Goal: Task Accomplishment & Management: Complete application form

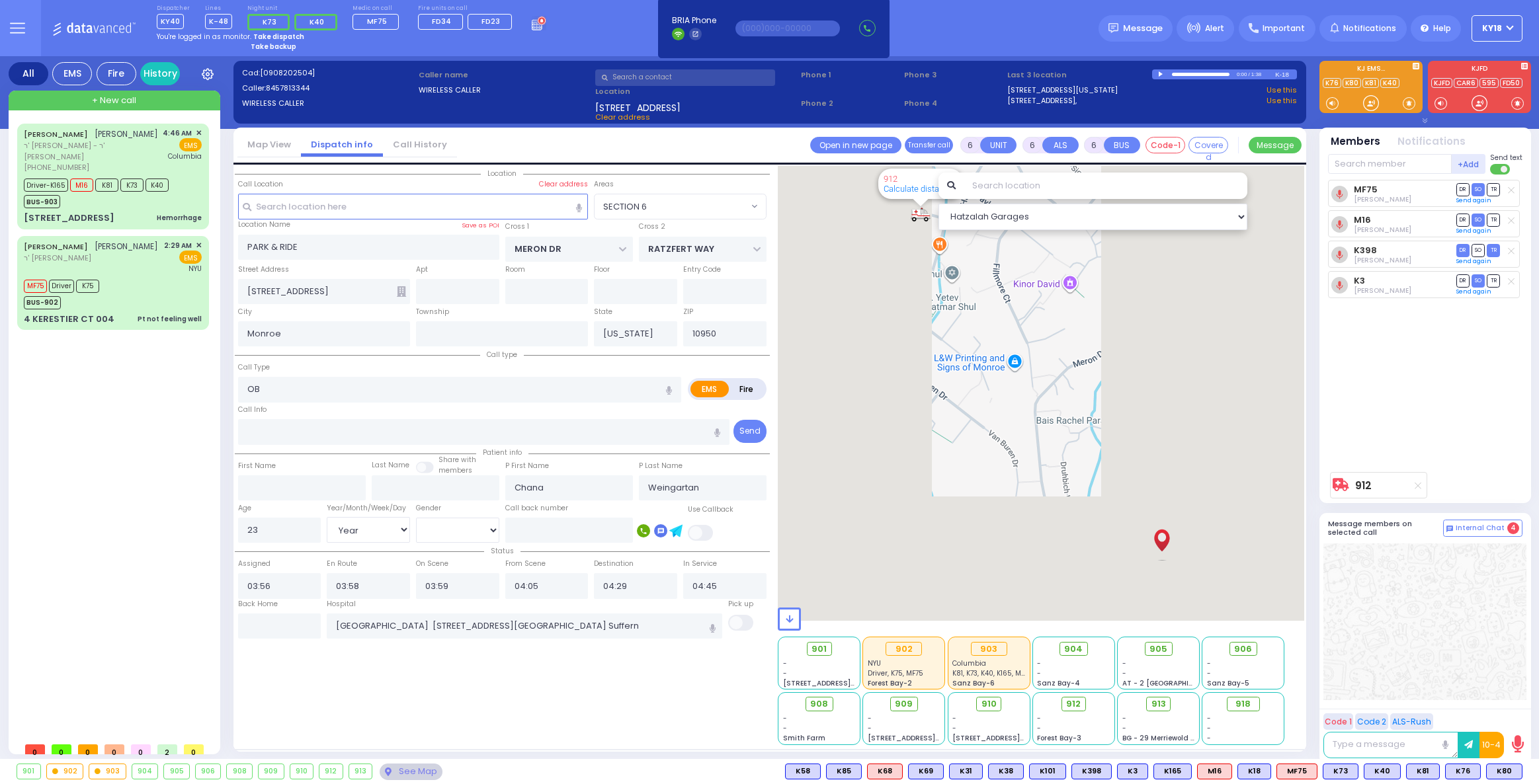
select select "SECTION 6"
select select "Year"
select select "[DEMOGRAPHIC_DATA]"
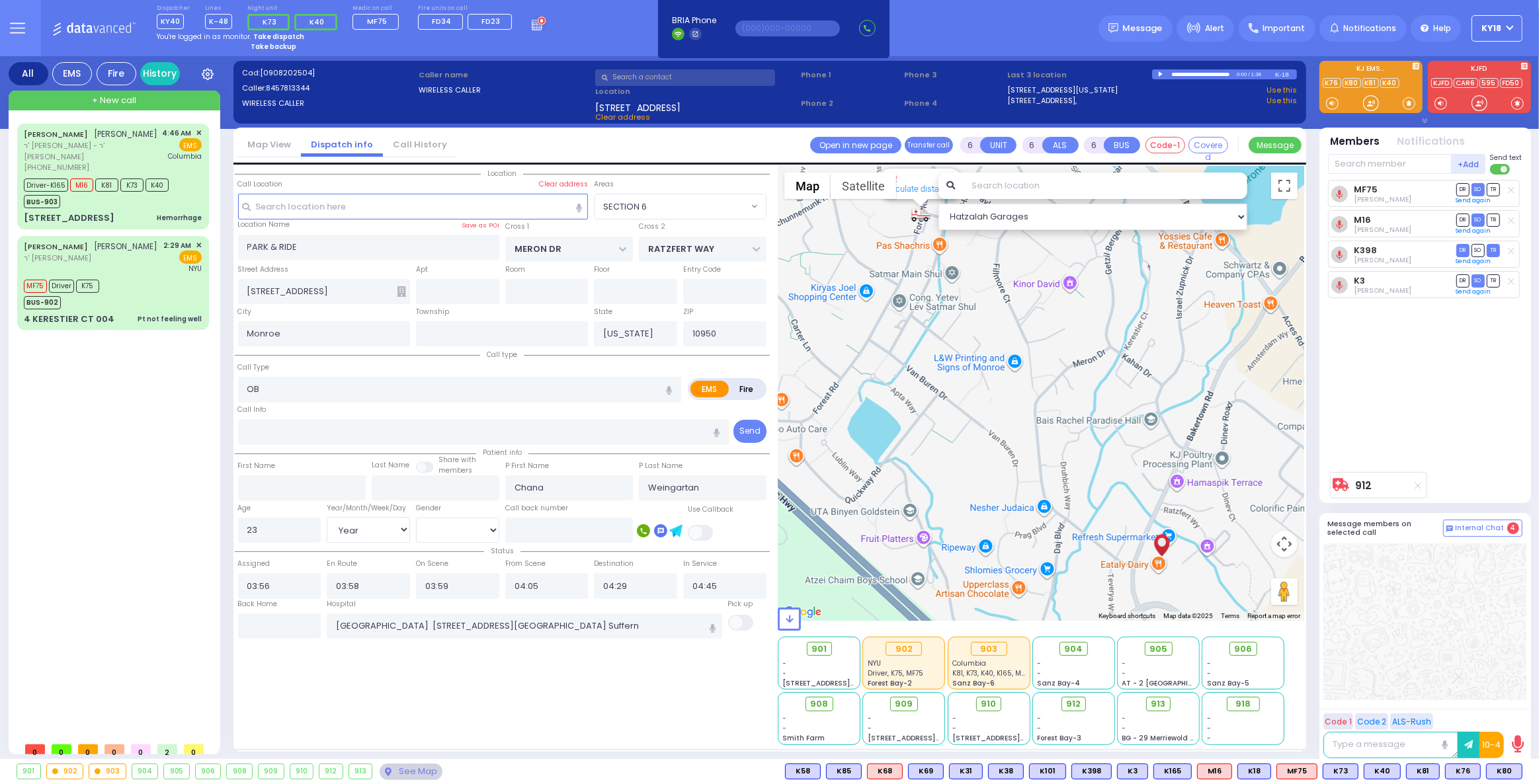
click at [264, 34] on strong "Take dispatch" at bounding box center [279, 37] width 51 height 10
select select "4"
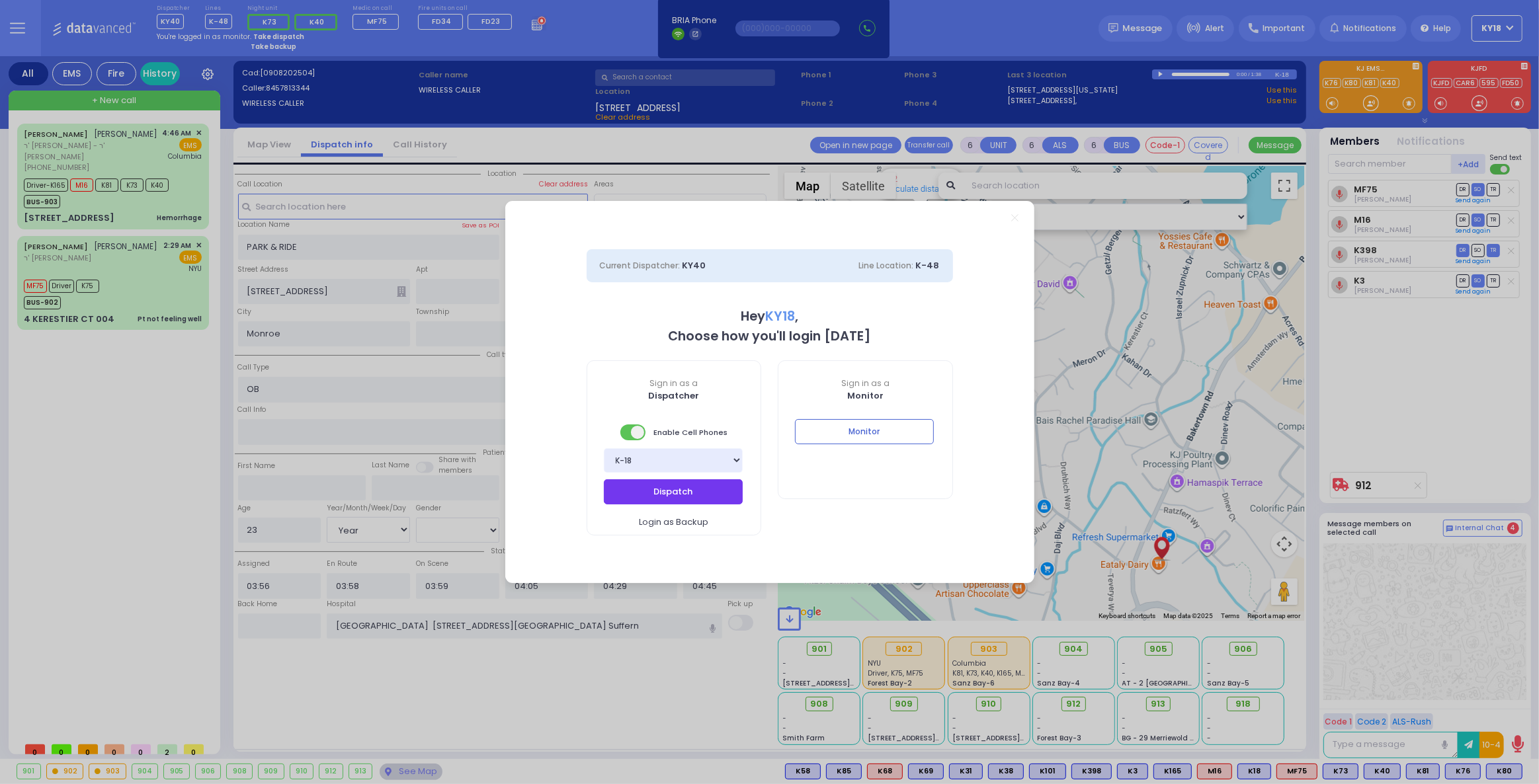
click at [660, 494] on button "Dispatch" at bounding box center [673, 491] width 139 height 25
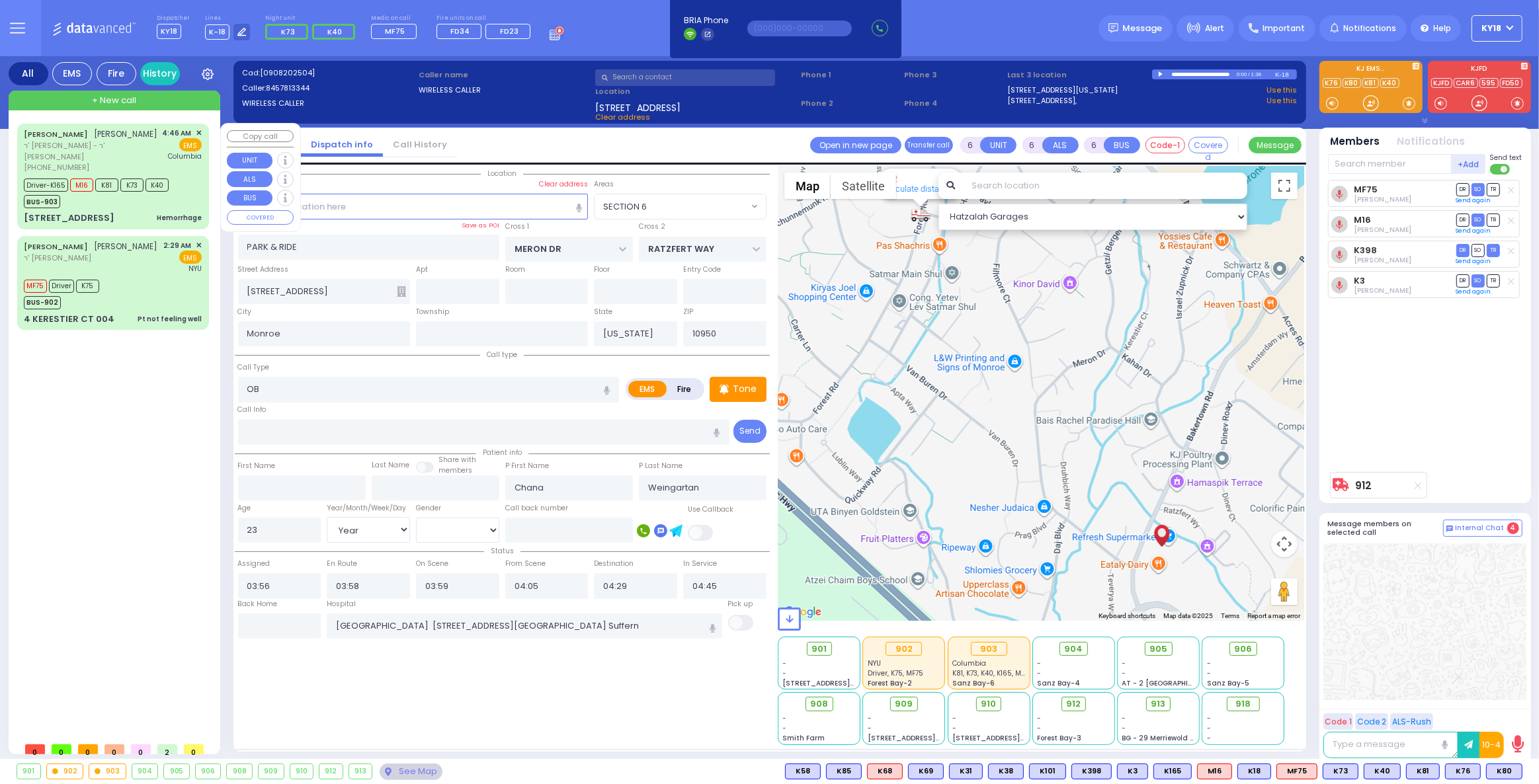
click at [125, 134] on div "[PERSON_NAME] [PERSON_NAME]" at bounding box center [90, 134] width 134 height 14
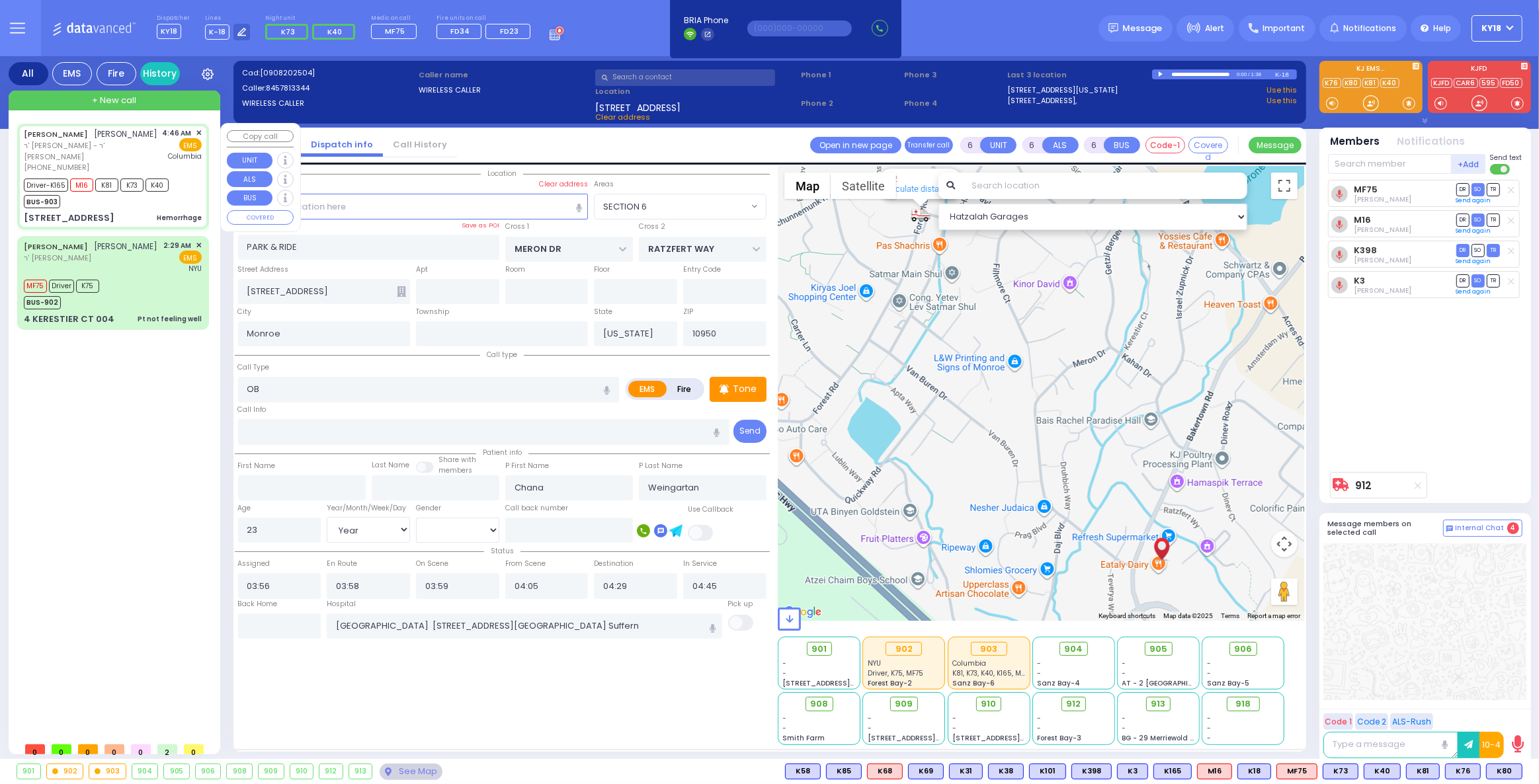
select select
type input "Hemorrhage"
radio input "true"
type input "[PERSON_NAME]"
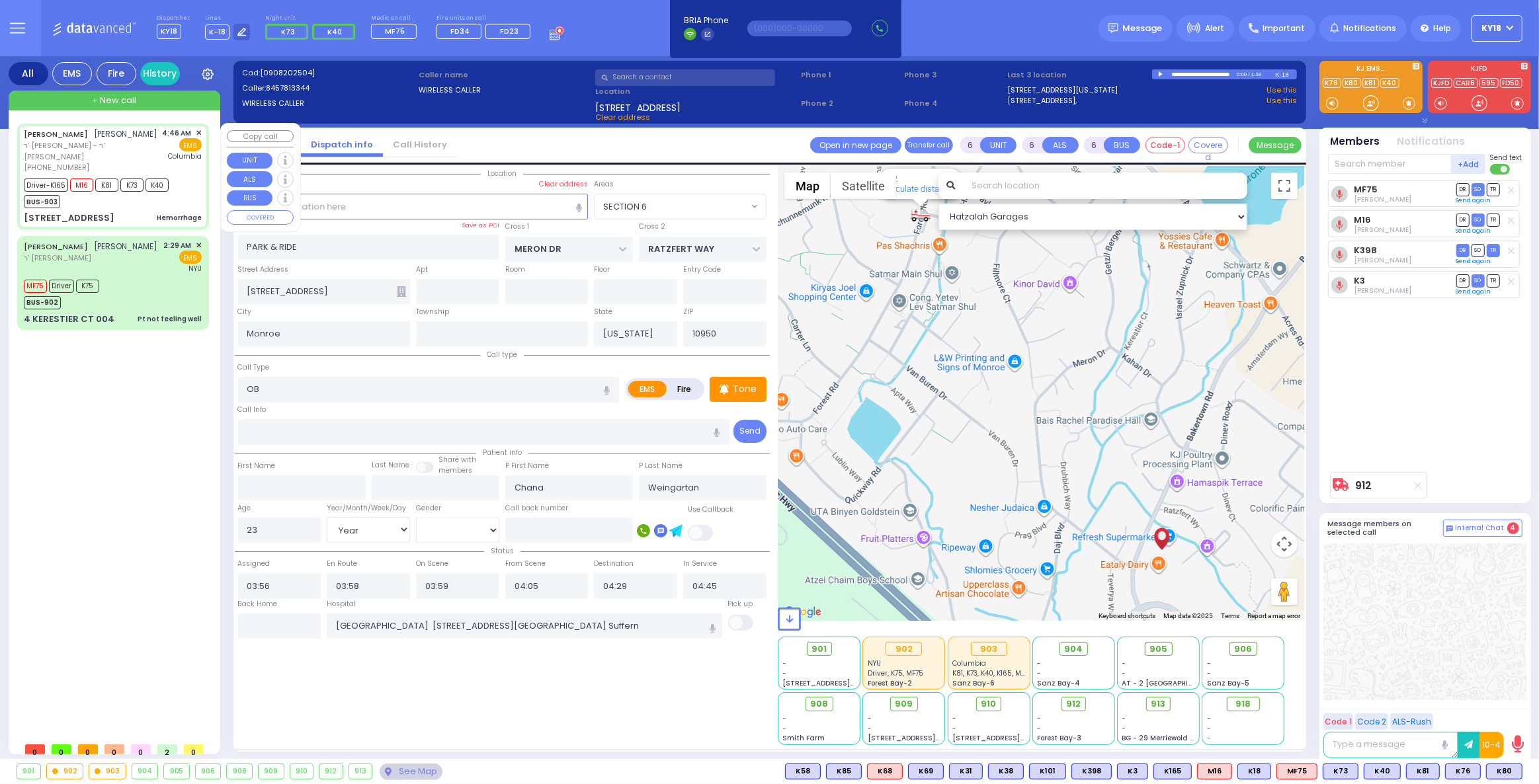
type input "[PERSON_NAME]"
type input "[GEOGRAPHIC_DATA]"
type input "41"
select select "Year"
select select "[DEMOGRAPHIC_DATA]"
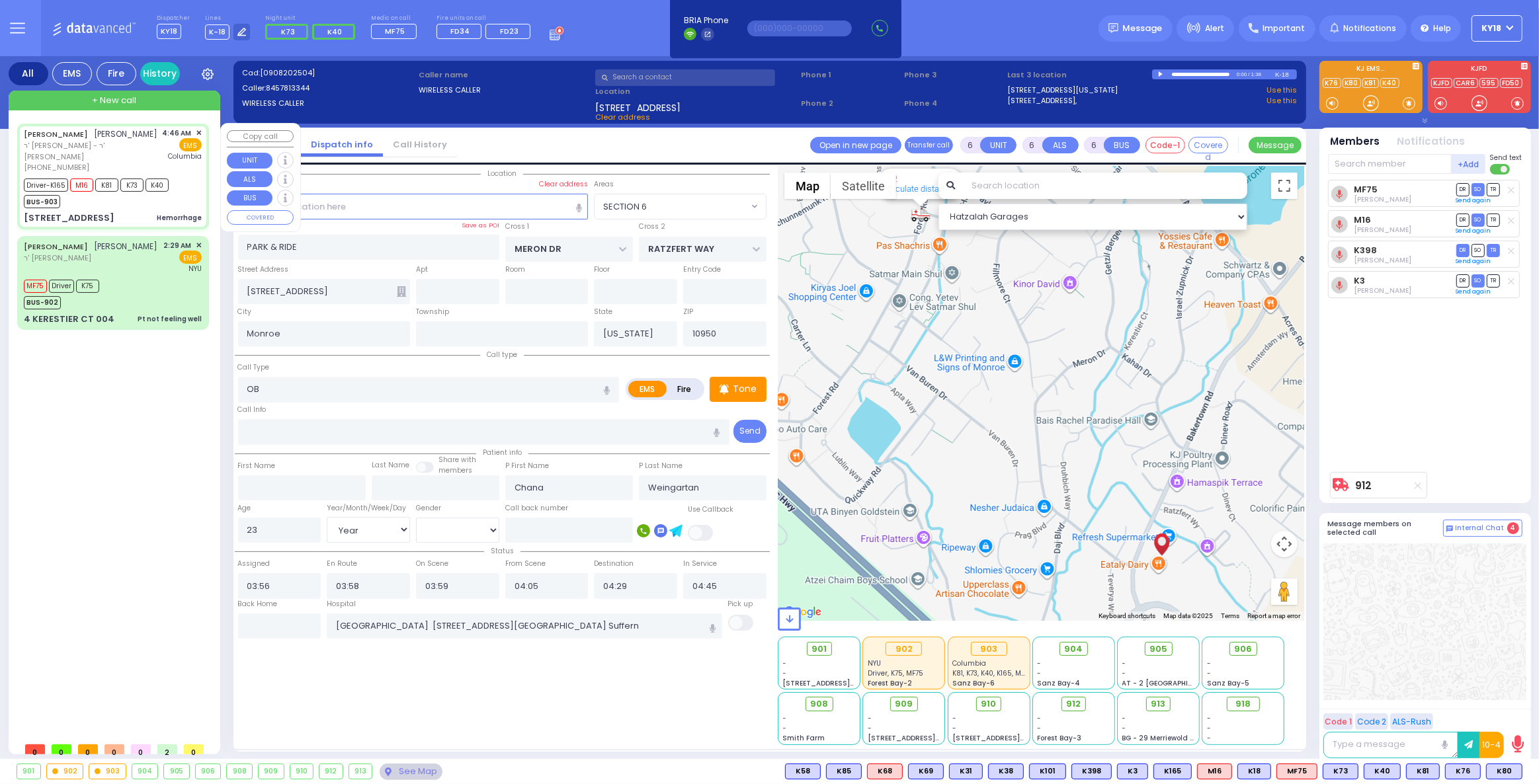
type input "04:46"
type input "04:49"
type input "04:52"
type input "05:08"
type input "05:42"
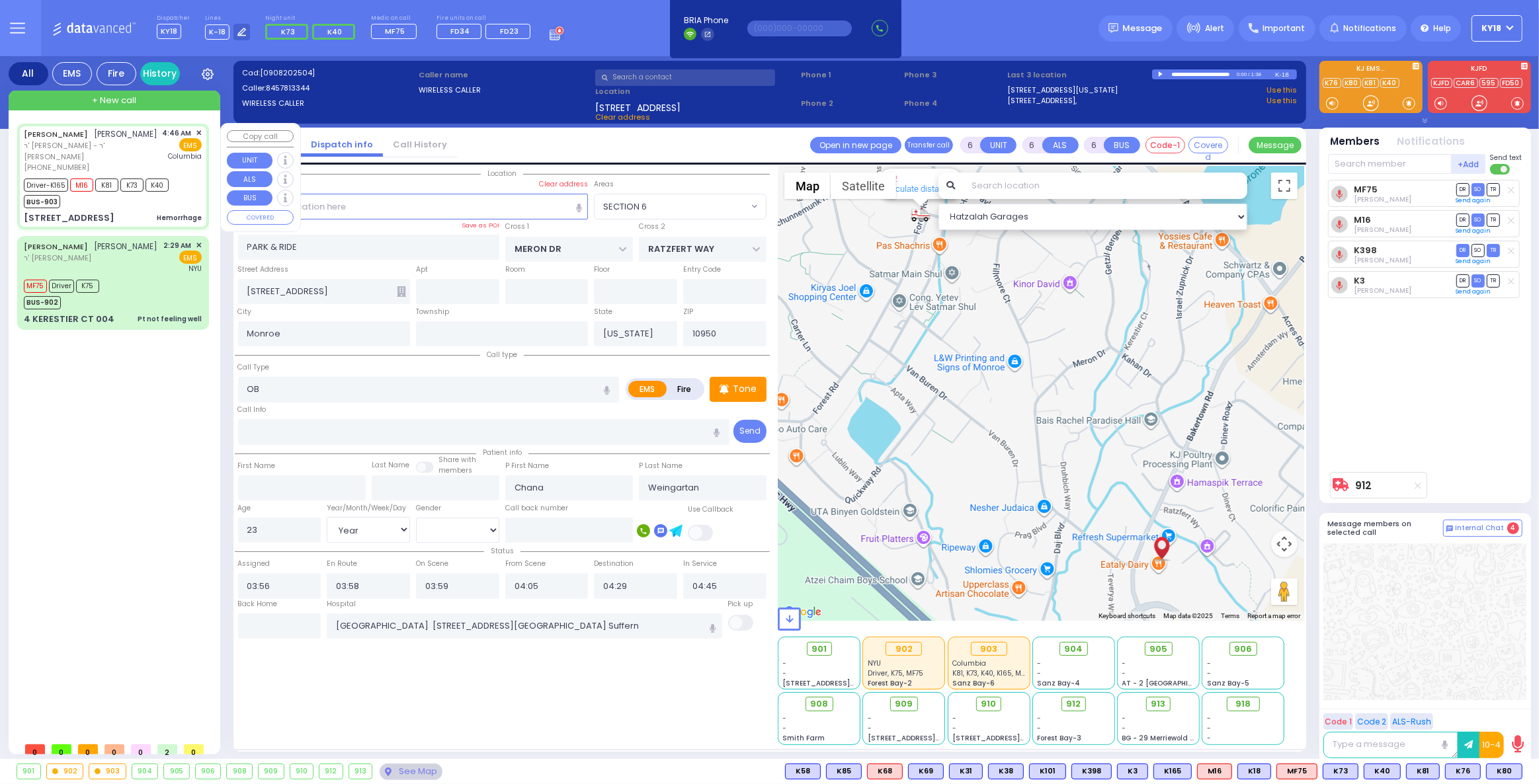
type input "05:52"
type input "[US_STATE][GEOGRAPHIC_DATA]- [GEOGRAPHIC_DATA]"
select select "Hatzalah Garages"
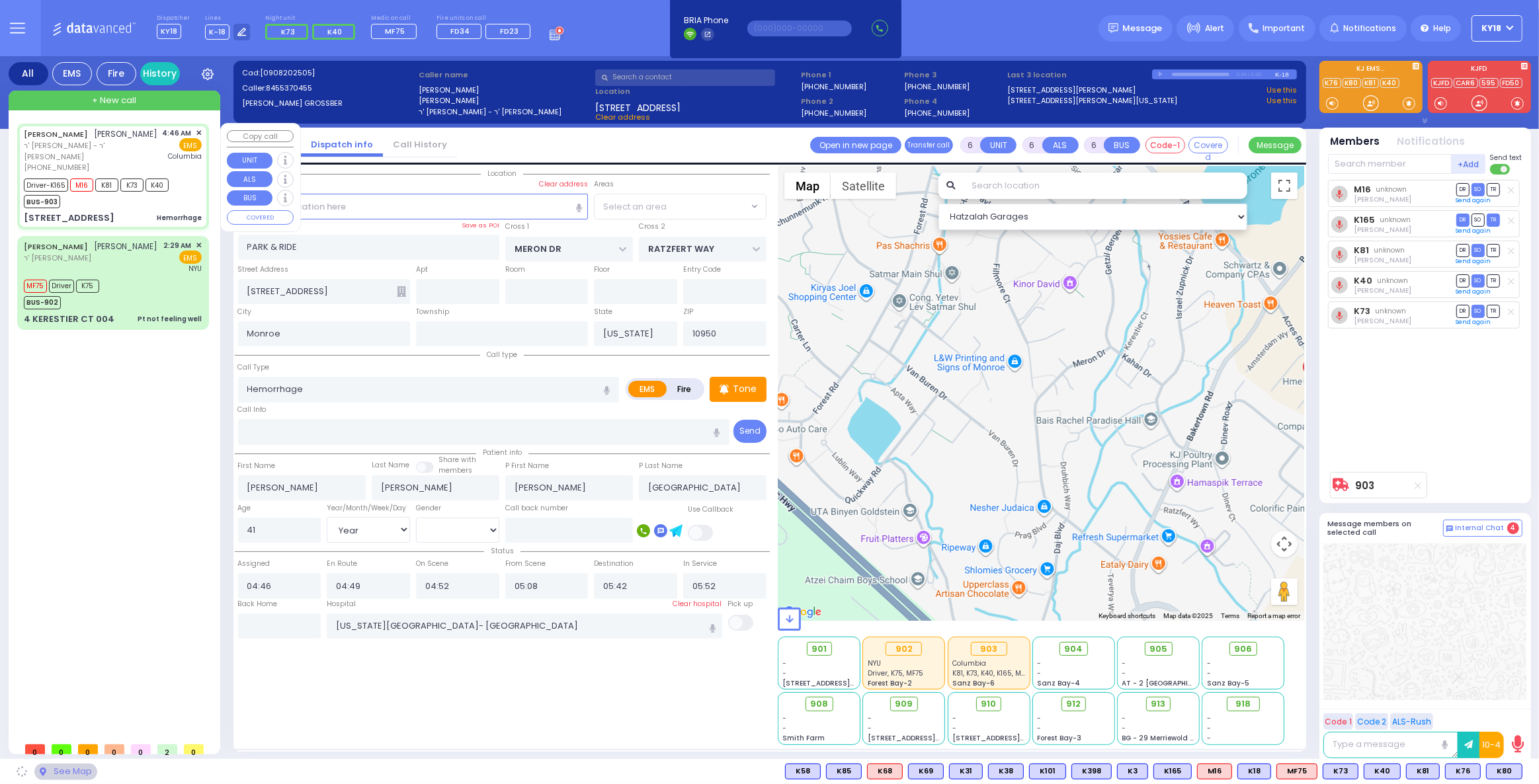
type input "ACRES RD"
type input "DINEV RD"
type input "[STREET_ADDRESS]"
type input "203"
type input "[PERSON_NAME]"
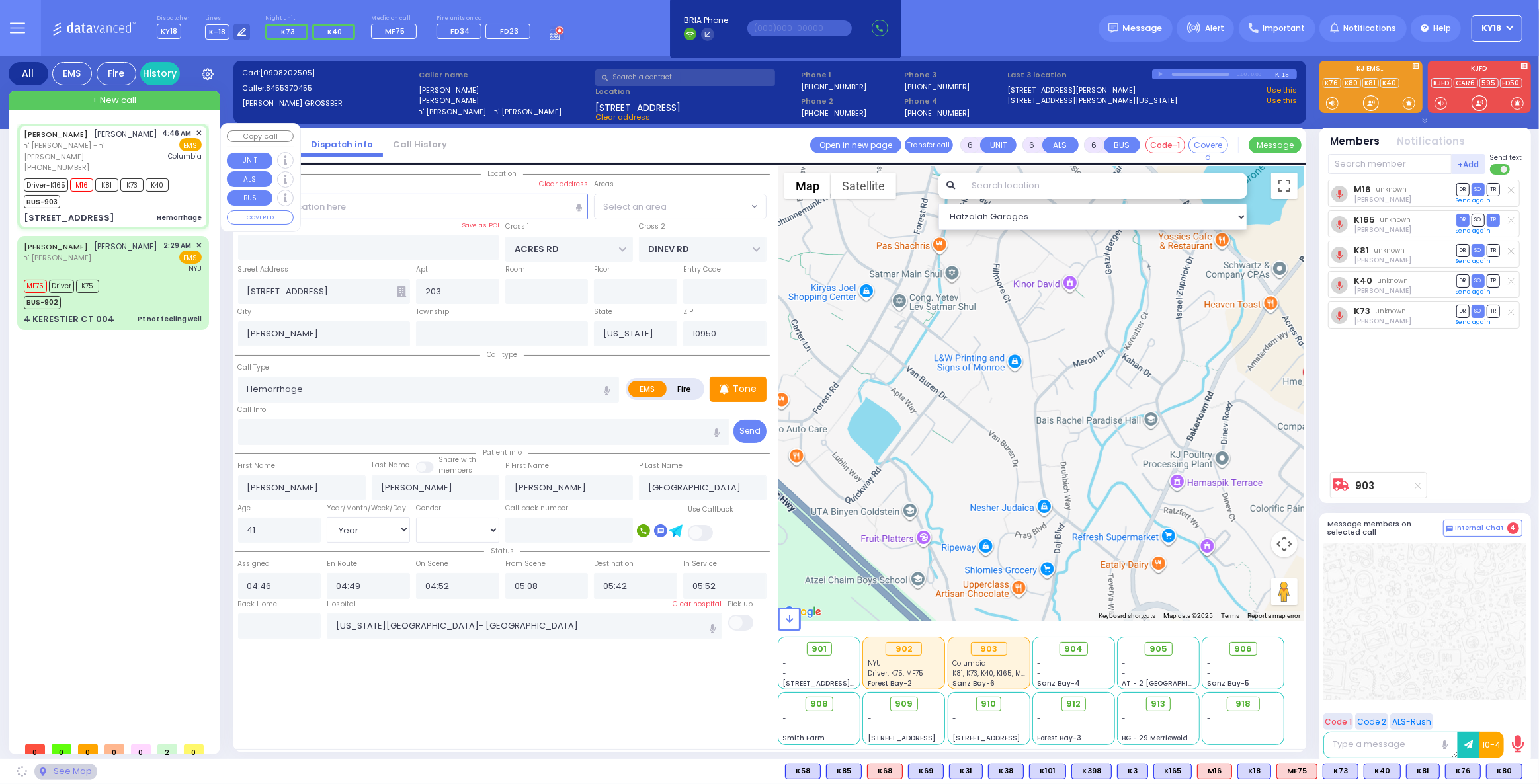
select select "PALM TREE"
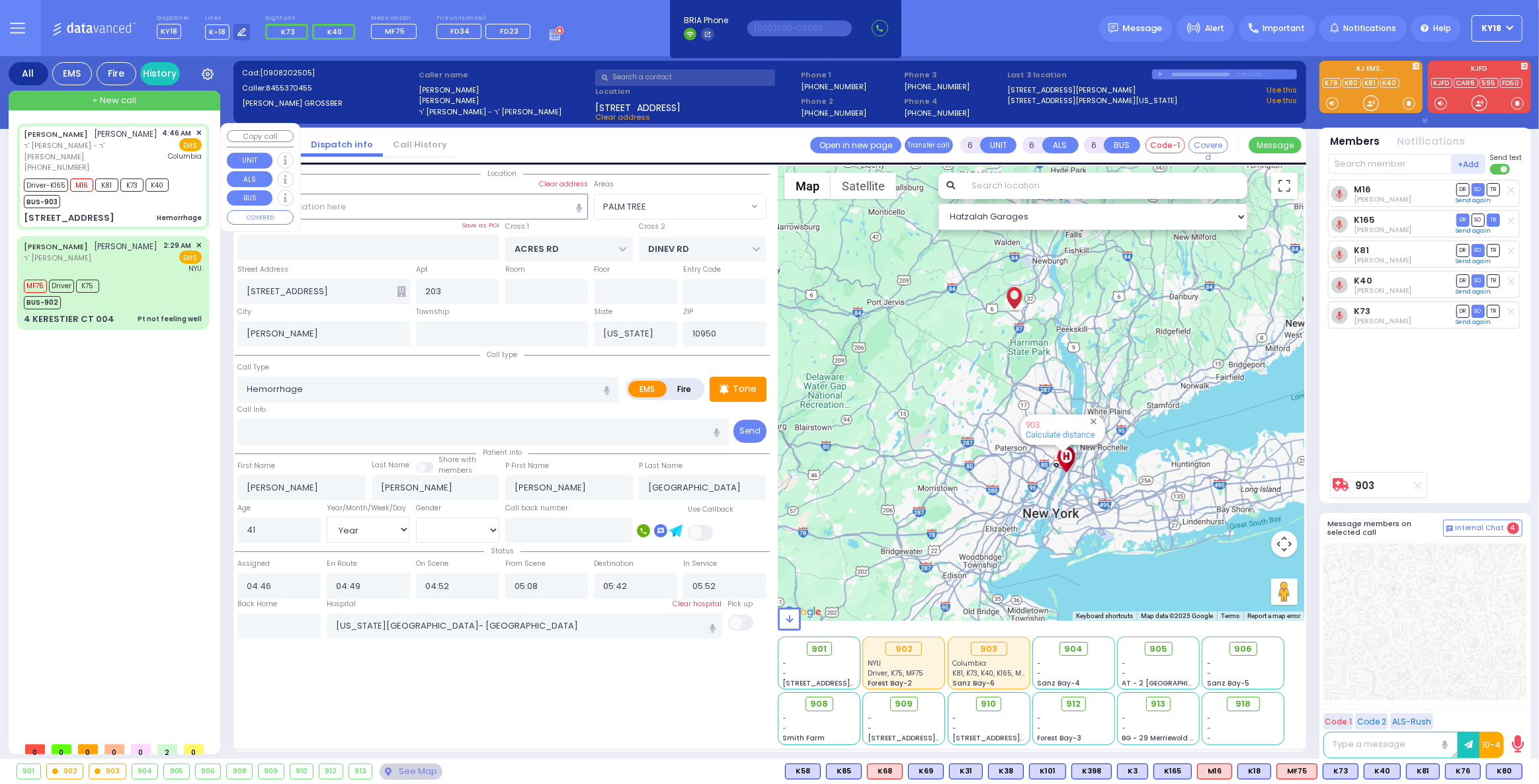
select select
radio input "true"
select select "Year"
select select "[DEMOGRAPHIC_DATA]"
select select "Hatzalah Garages"
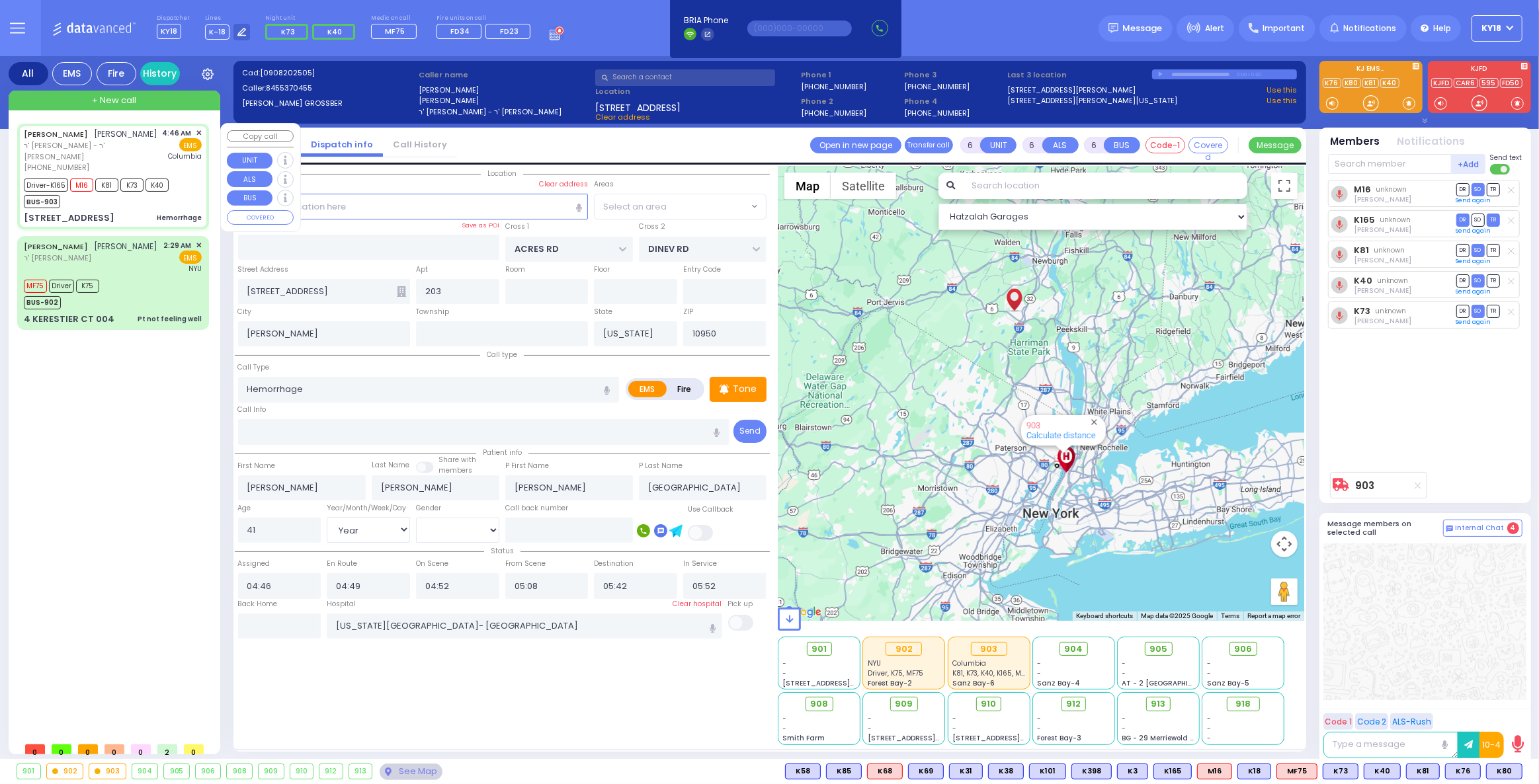
select select "PALM TREE"
select select
radio input "true"
select select "Year"
select select "[DEMOGRAPHIC_DATA]"
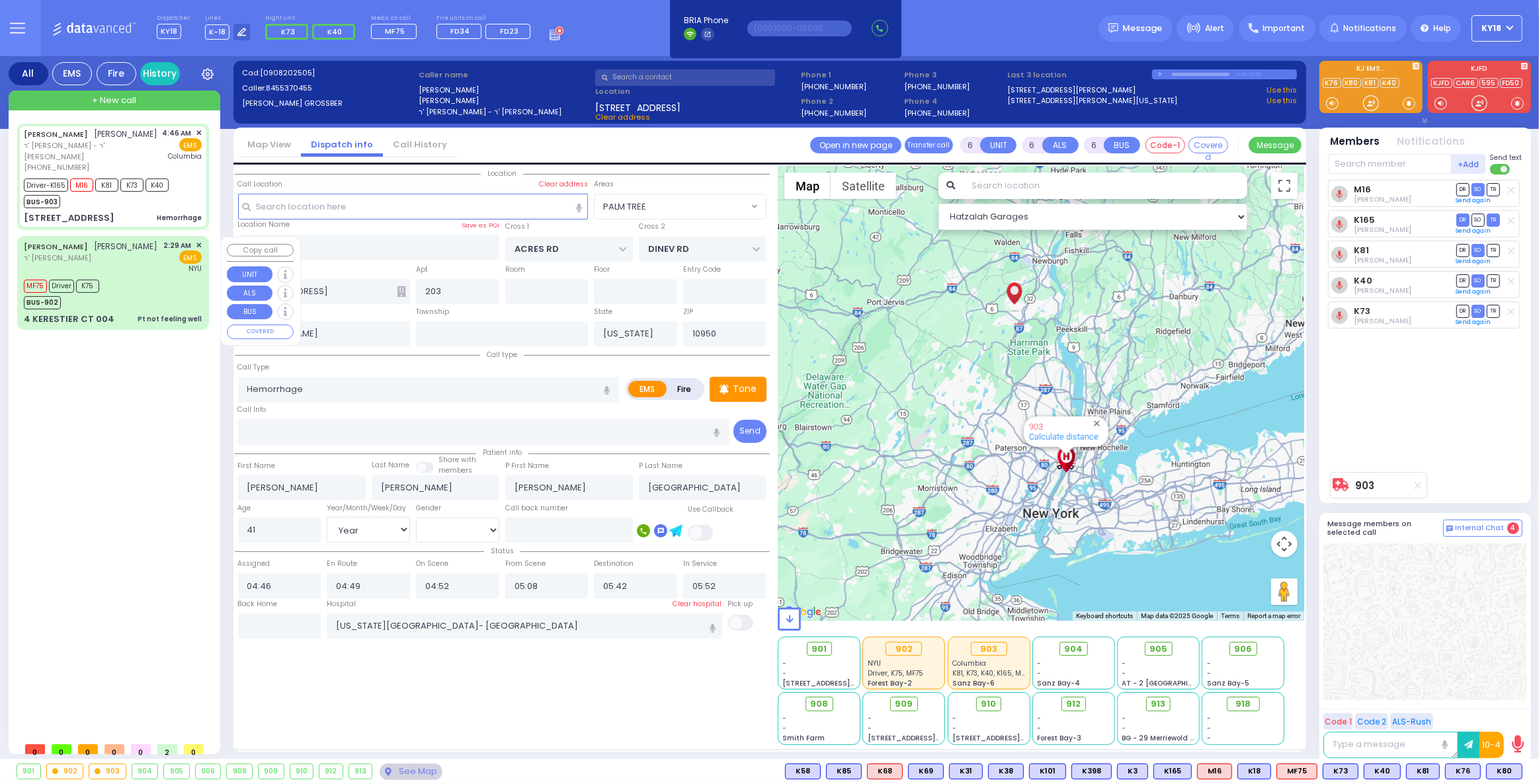
select select "Hatzalah Garages"
select select "PALM TREE"
select select
radio input "true"
select select "Year"
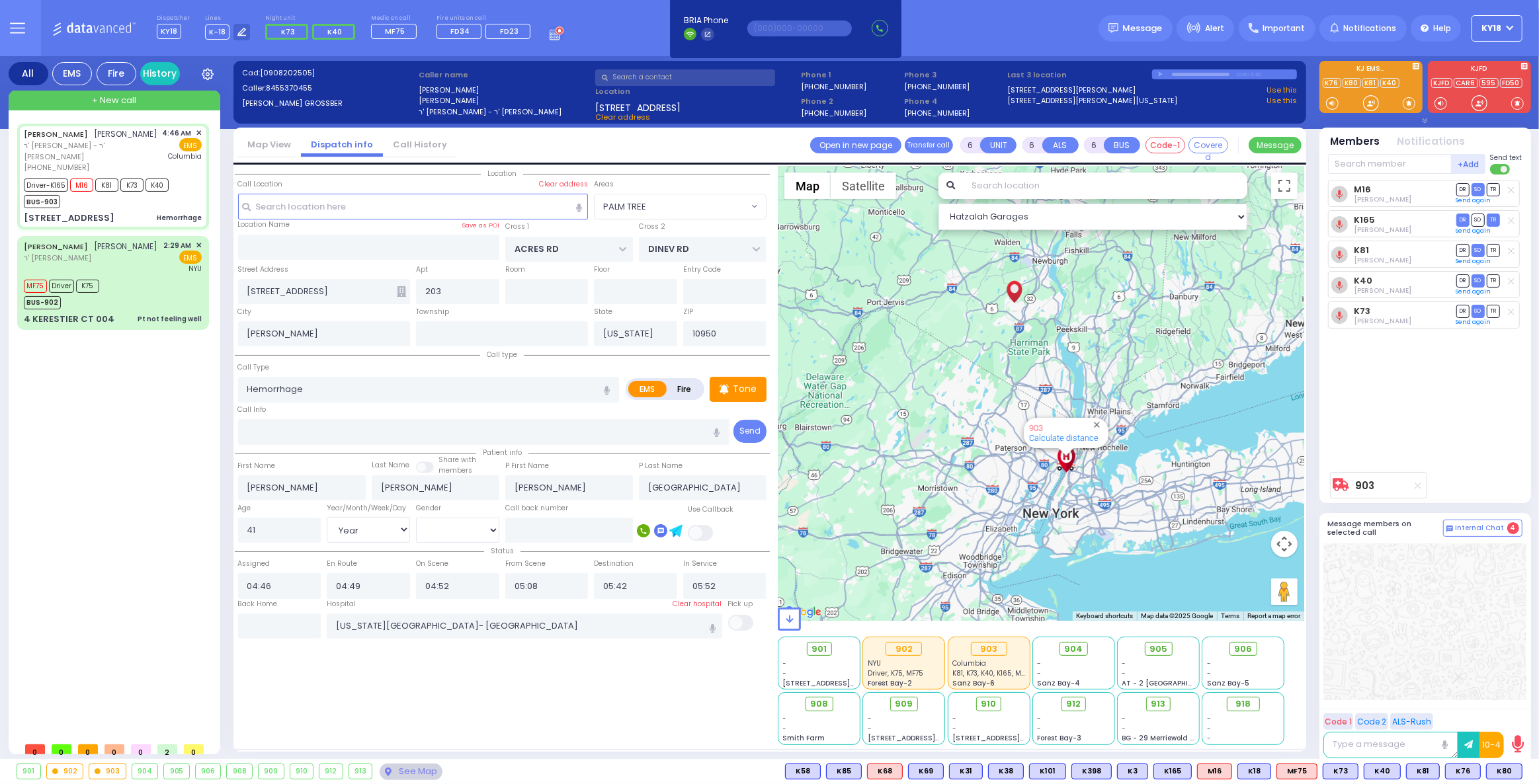
select select "[DEMOGRAPHIC_DATA]"
select select "PALM TREE"
select select "Hatzalah Garages"
select select
radio input "true"
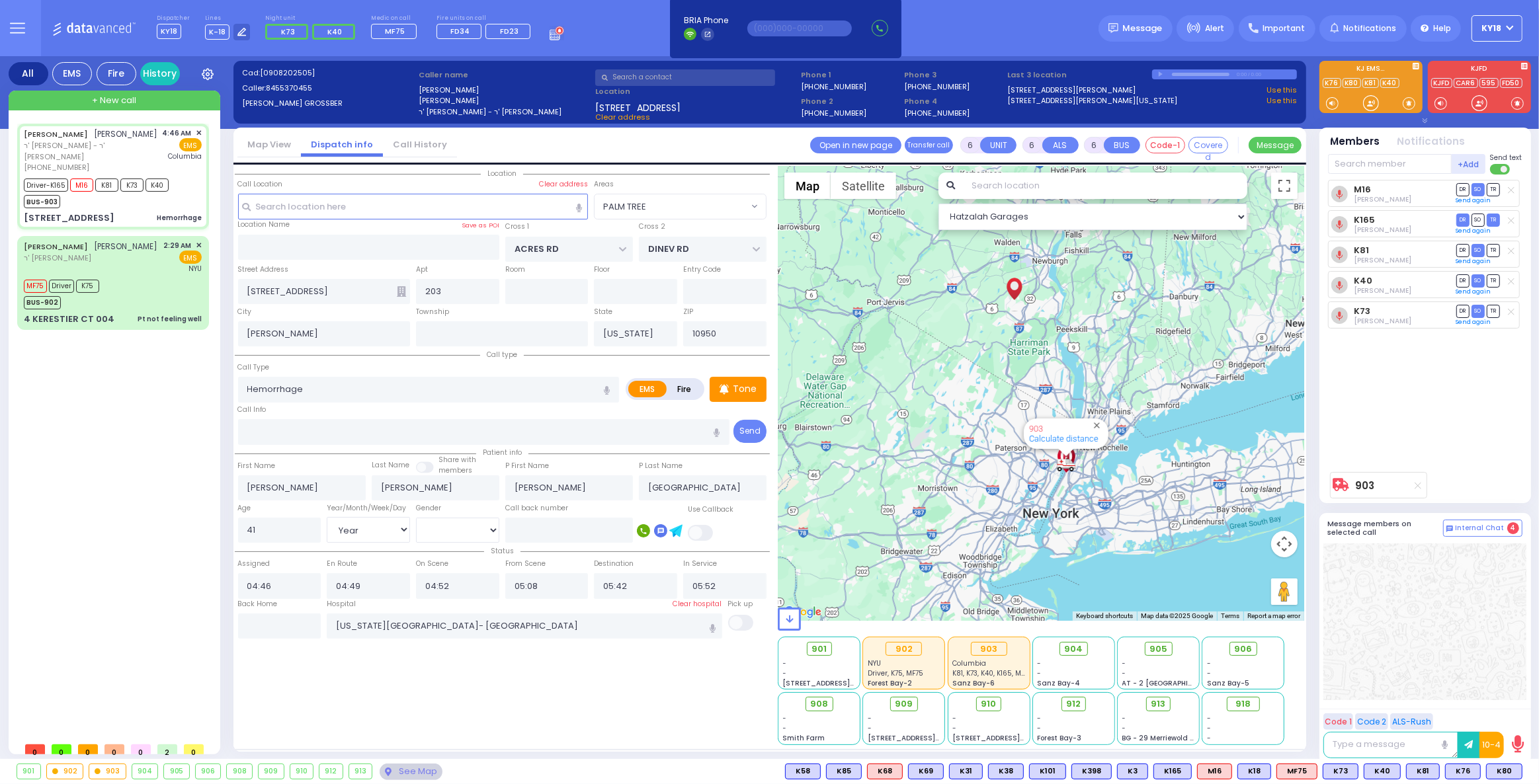
select select "Year"
select select "[DEMOGRAPHIC_DATA]"
select select "Hatzalah Garages"
select select "PALM TREE"
select select
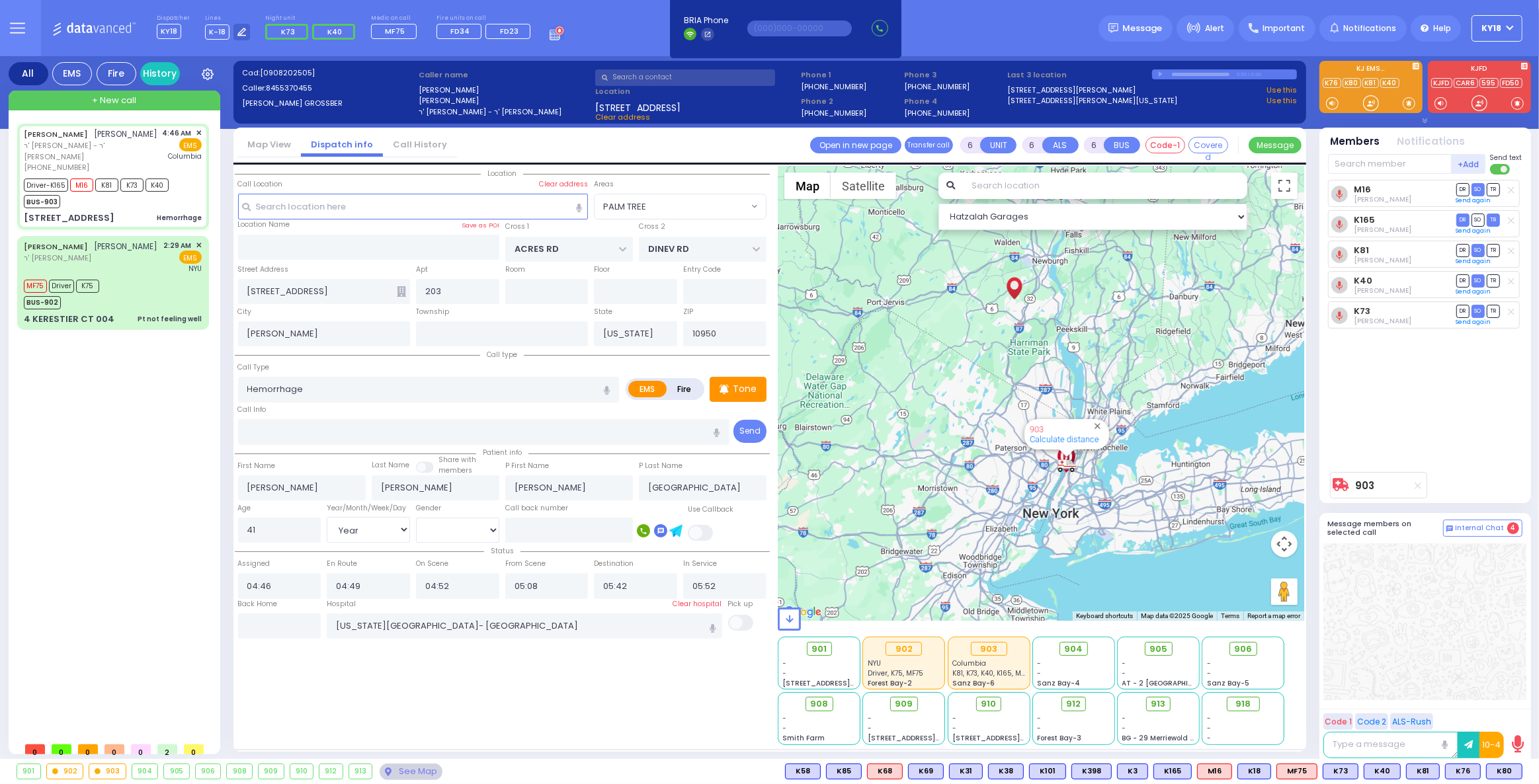
radio input "true"
select select "Year"
select select "[DEMOGRAPHIC_DATA]"
select select "Hatzalah Garages"
select select "PALM TREE"
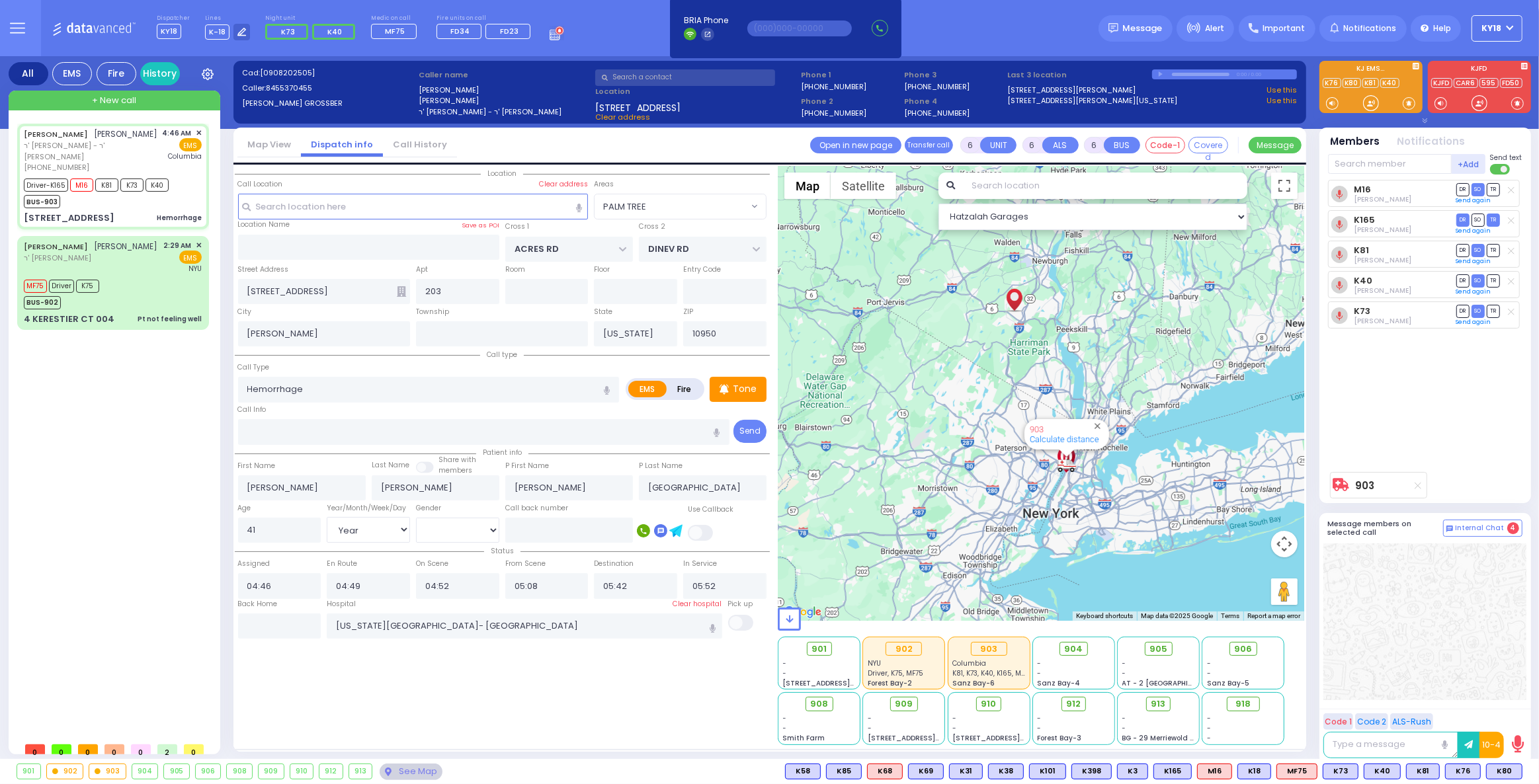
select select
radio input "true"
select select "Year"
select select "[DEMOGRAPHIC_DATA]"
select select "Hatzalah Garages"
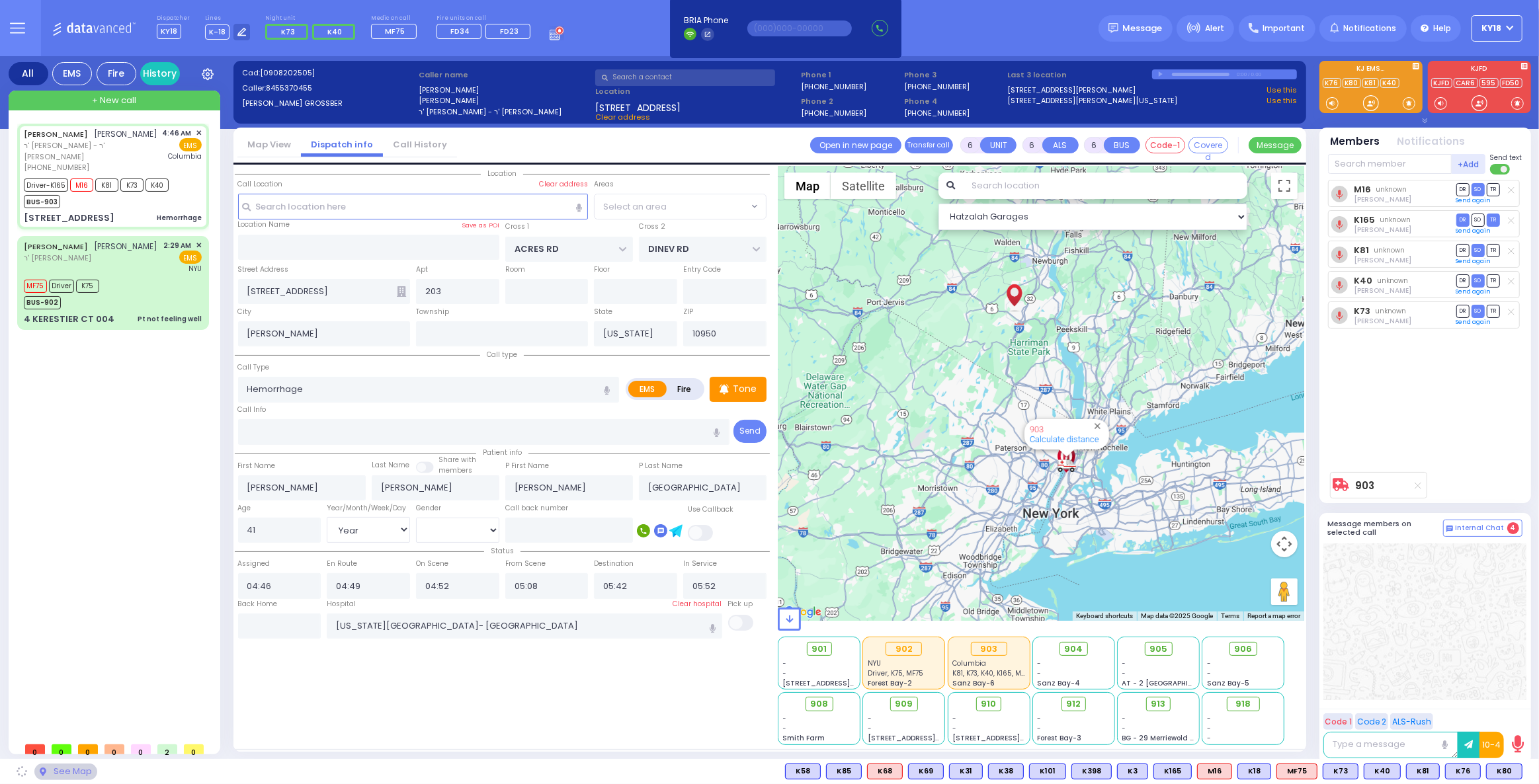
select select "PALM TREE"
select select
radio input "true"
select select "Year"
select select "[DEMOGRAPHIC_DATA]"
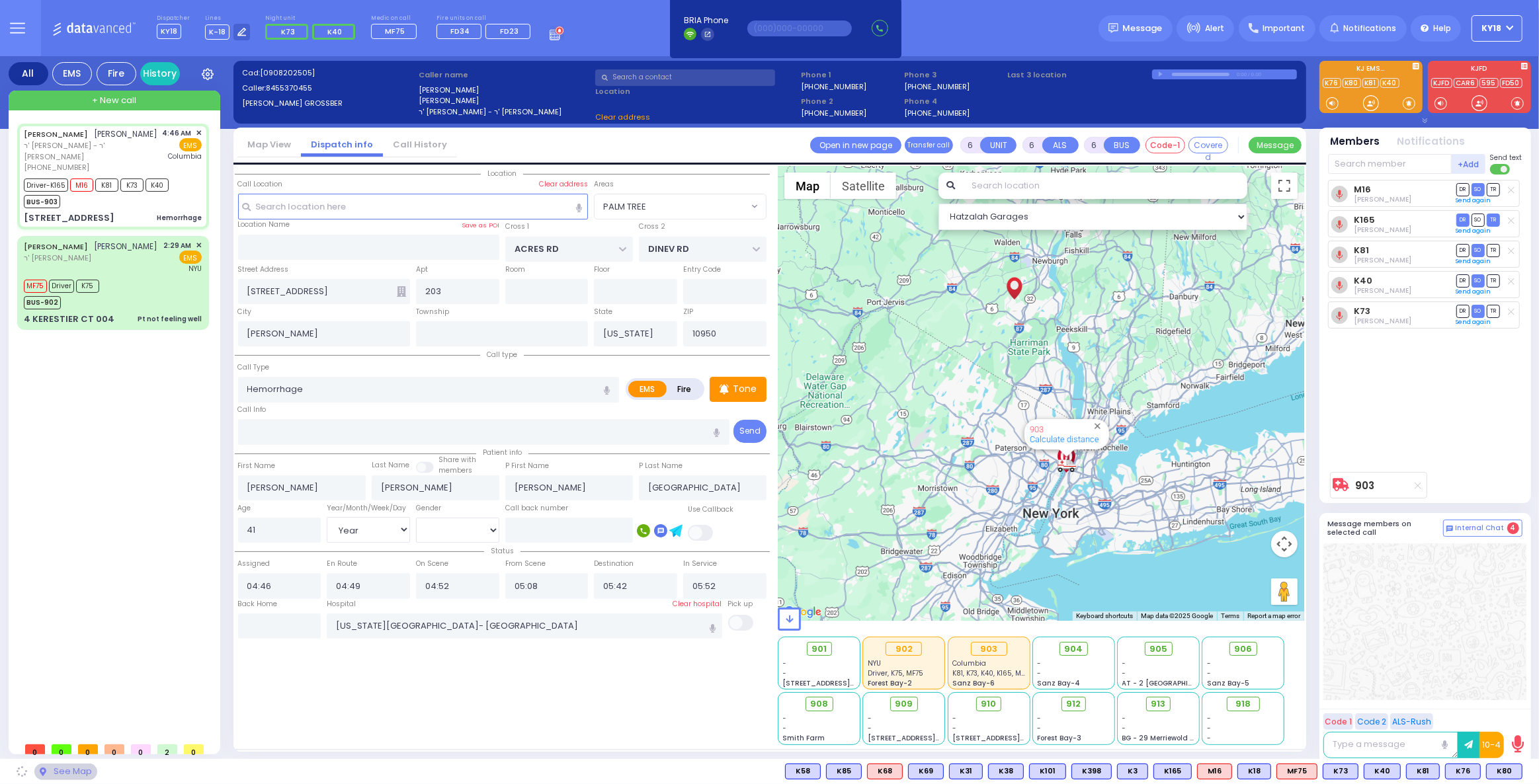
select select "Hatzalah Garages"
select select "PALM TREE"
select select
radio input "true"
select select "Year"
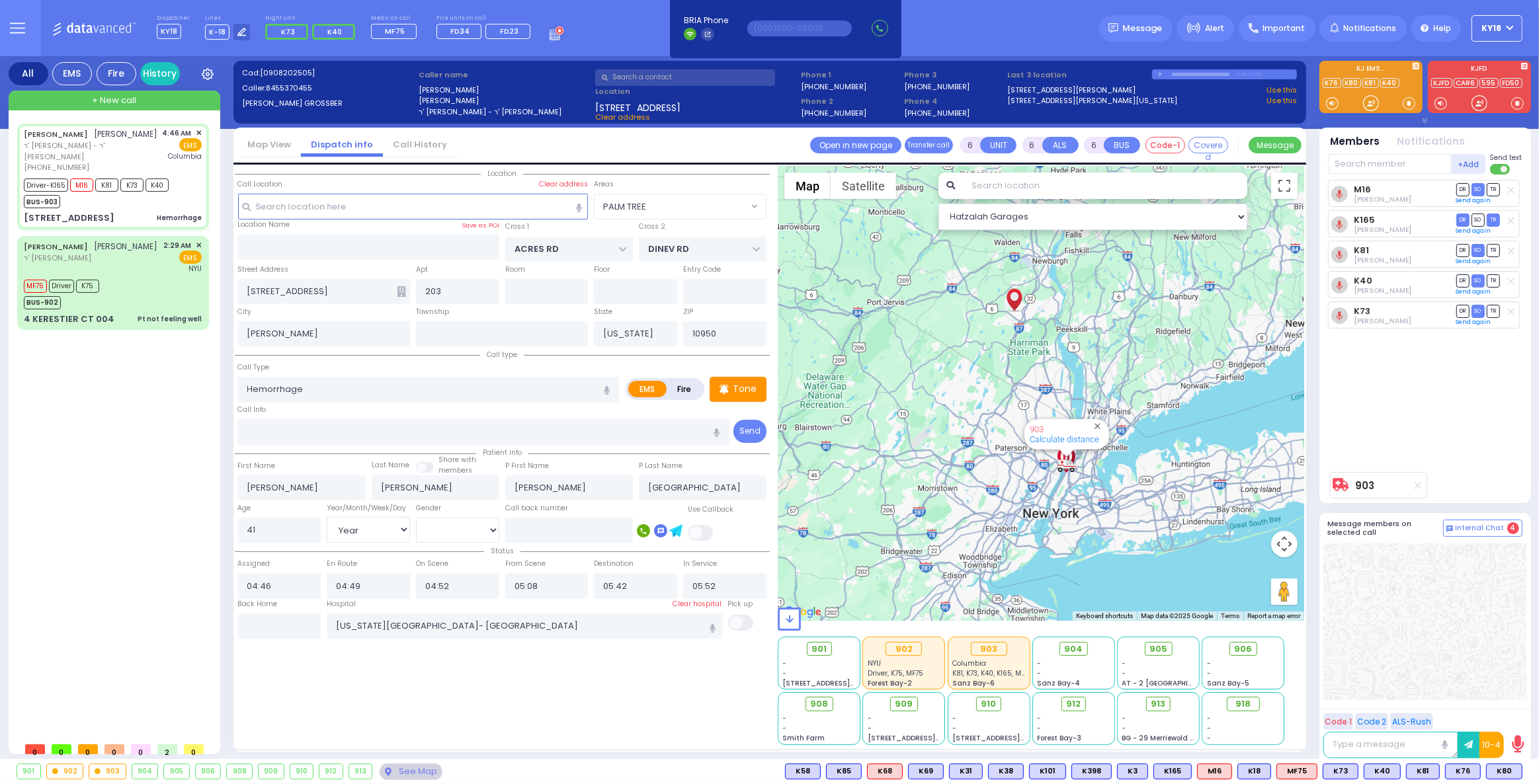
select select "[DEMOGRAPHIC_DATA]"
select select "Hatzalah Garages"
select select "PALM TREE"
click at [170, 279] on div "[PERSON_NAME] [PERSON_NAME] ר' [PERSON_NAME] 2:29 AM ✕ EMS MF75 Driver K75" at bounding box center [113, 283] width 187 height 90
select select
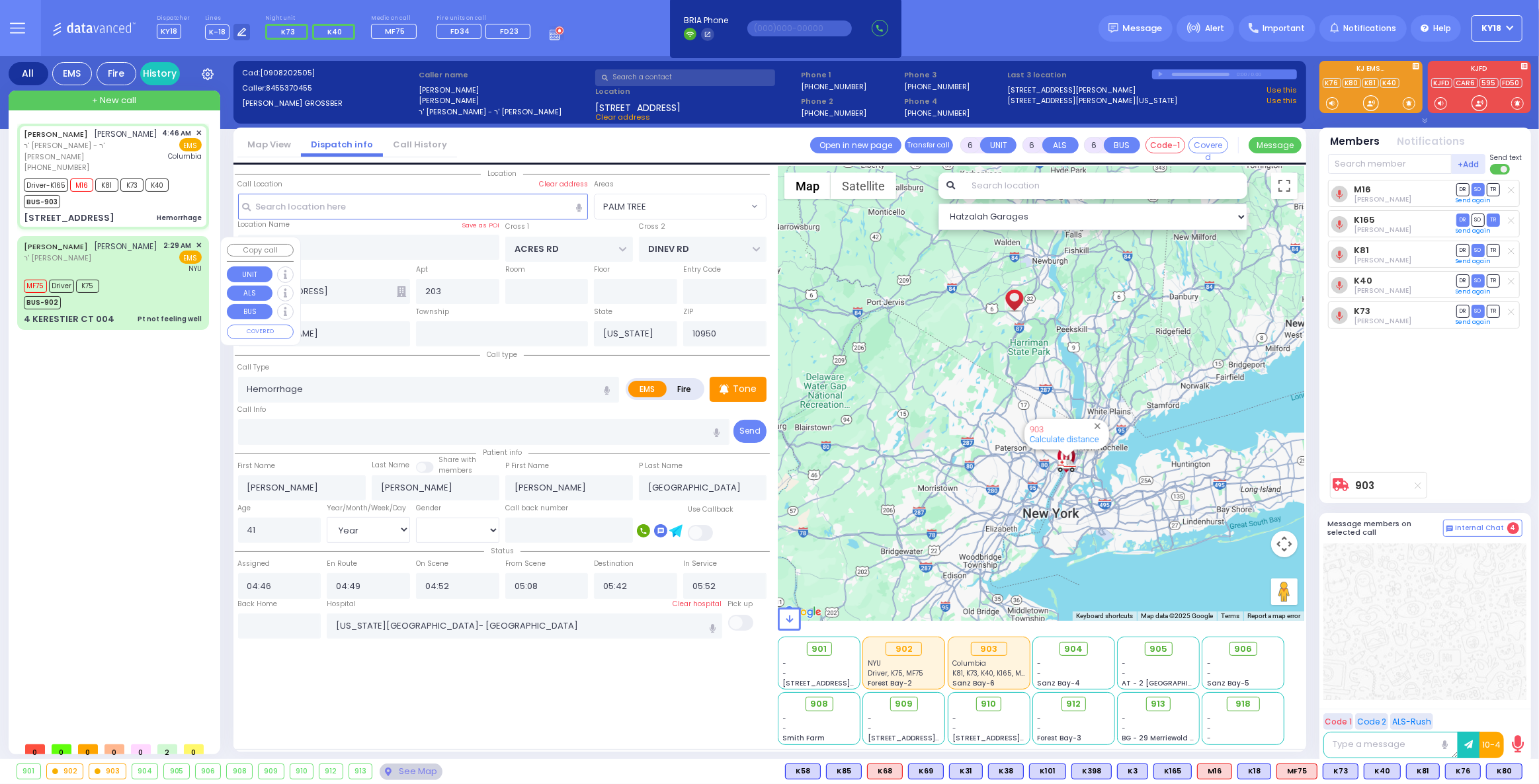
type input "Pt not feeling well"
radio input "true"
type input "[PERSON_NAME]"
type input "TEITELBAUM"
type input "[PERSON_NAME]"
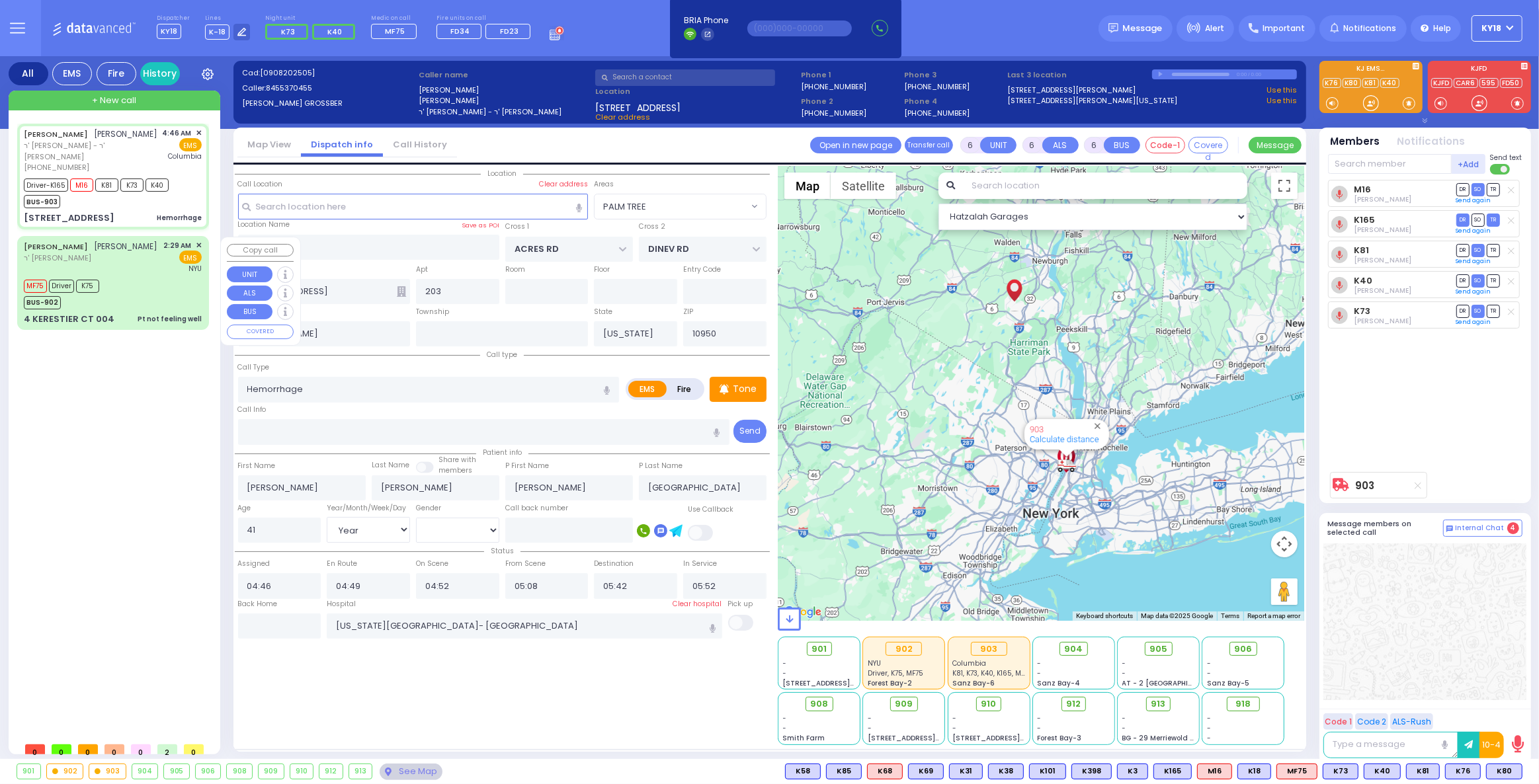
type input "TEITELBAUM"
type input "50"
select select "Year"
select select "[DEMOGRAPHIC_DATA]"
type input "02:29"
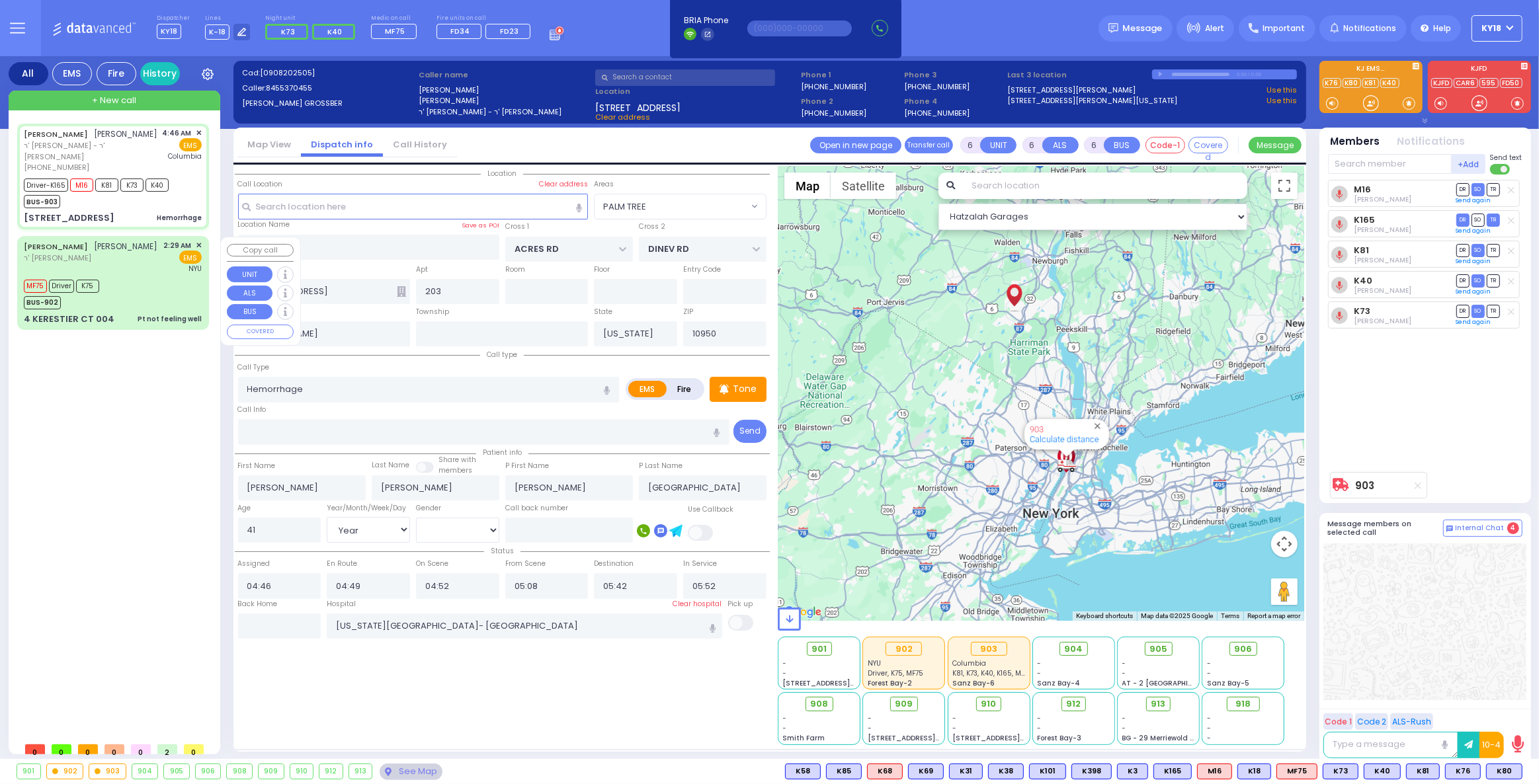
type input "02:29"
type input "02:36"
type input "03:40"
type input "[GEOGRAPHIC_DATA]"
select select "Hatzalah Garages"
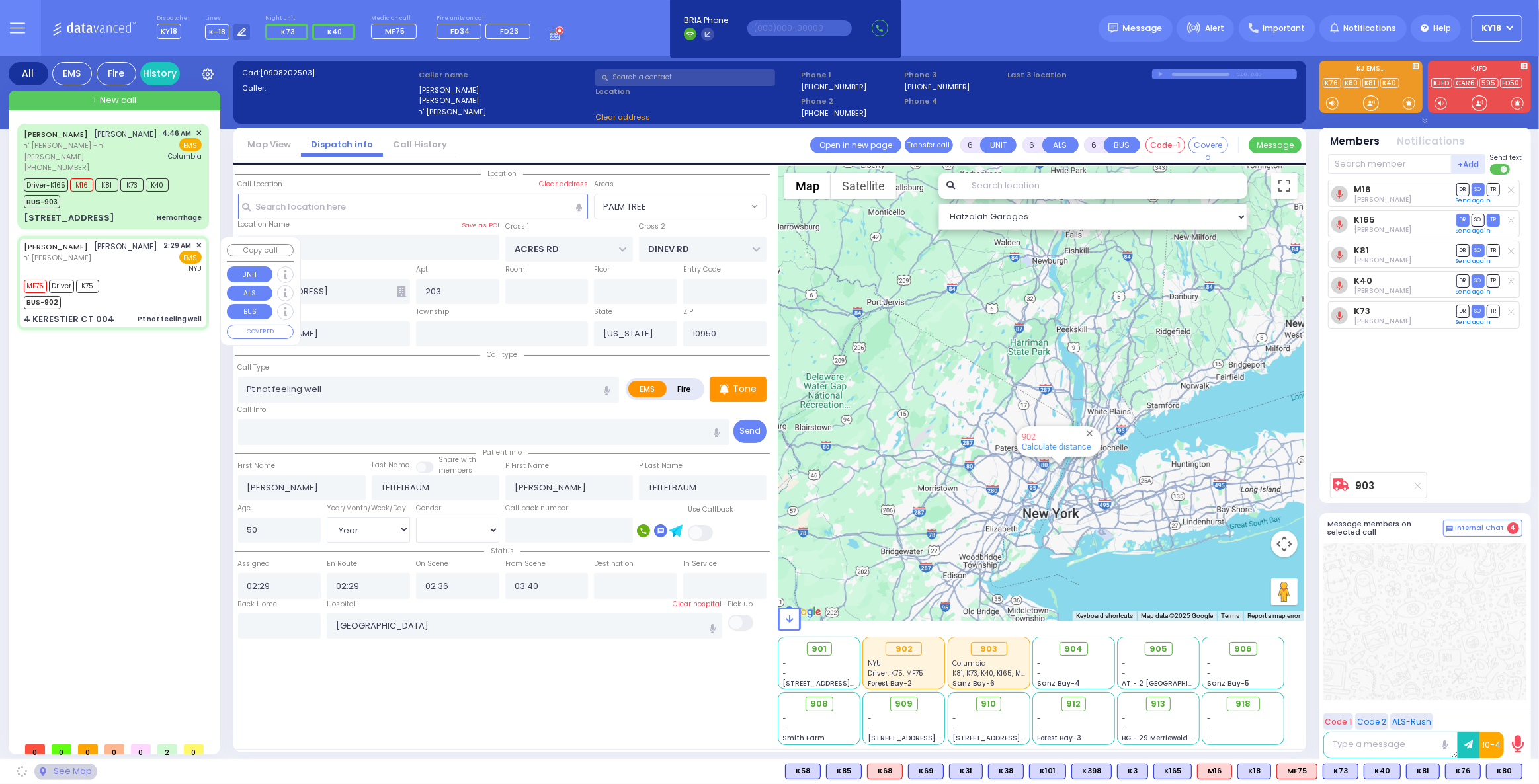
type input "GETZIL BERGER BLVD"
type input "KAHAN DR"
type input "4 KERESTIER CT"
type input "004"
select select "SECTION 4"
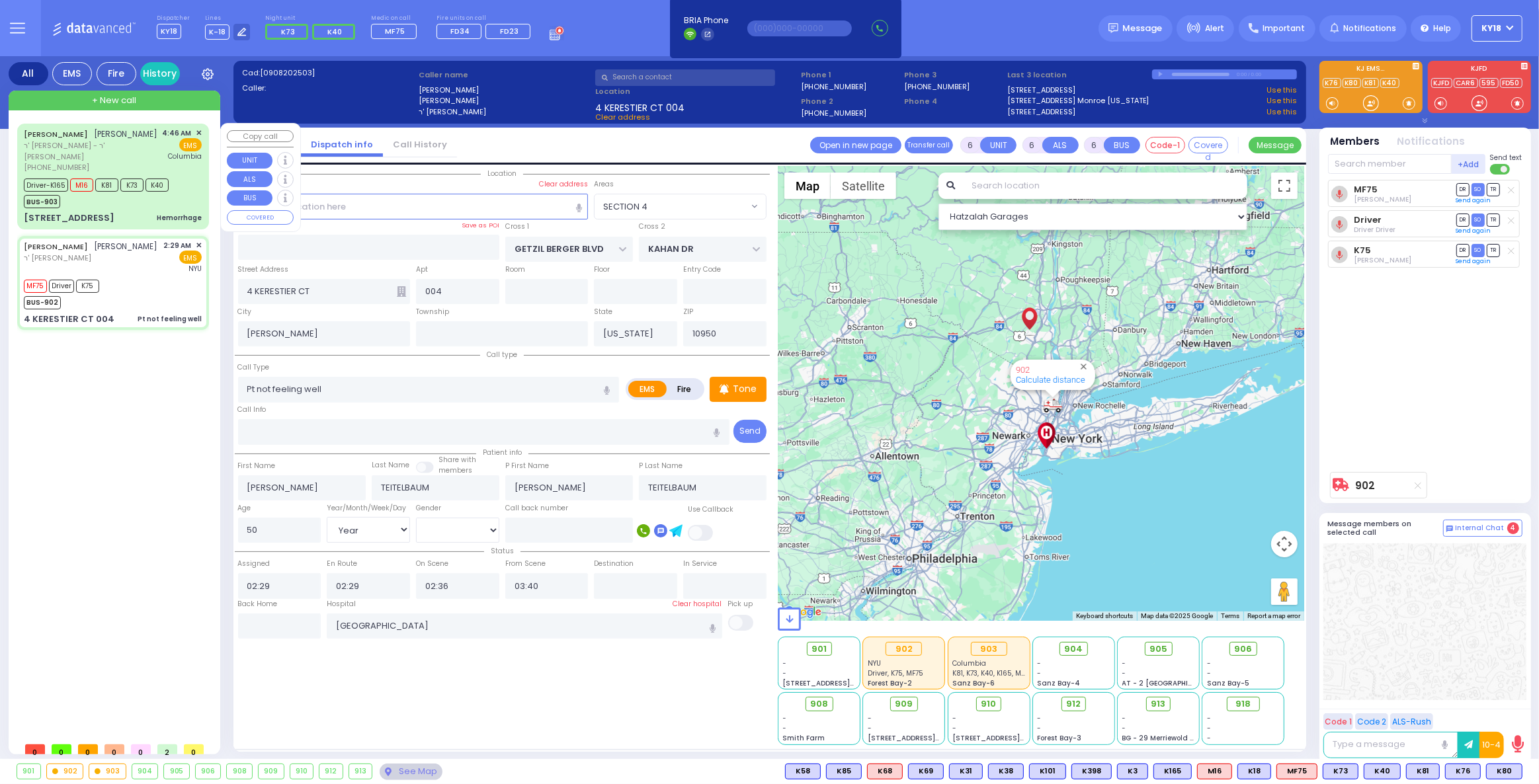
click at [186, 211] on div "[PERSON_NAME] [PERSON_NAME] ר' [PERSON_NAME] - ר' [PERSON_NAME] [PHONE_NUMBER] …" at bounding box center [113, 176] width 187 height 101
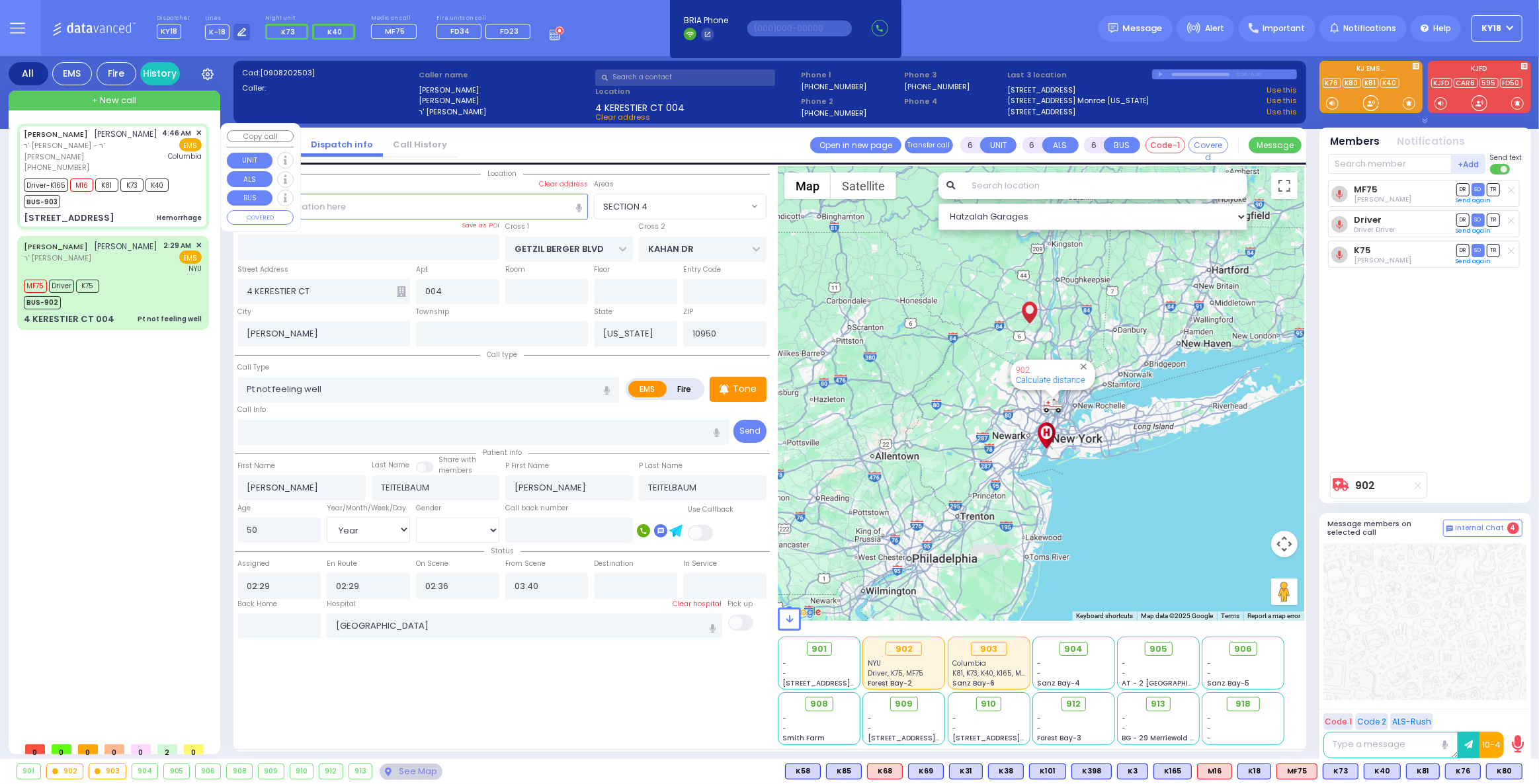
select select
type input "Hemorrhage"
radio input "true"
type input "[PERSON_NAME]"
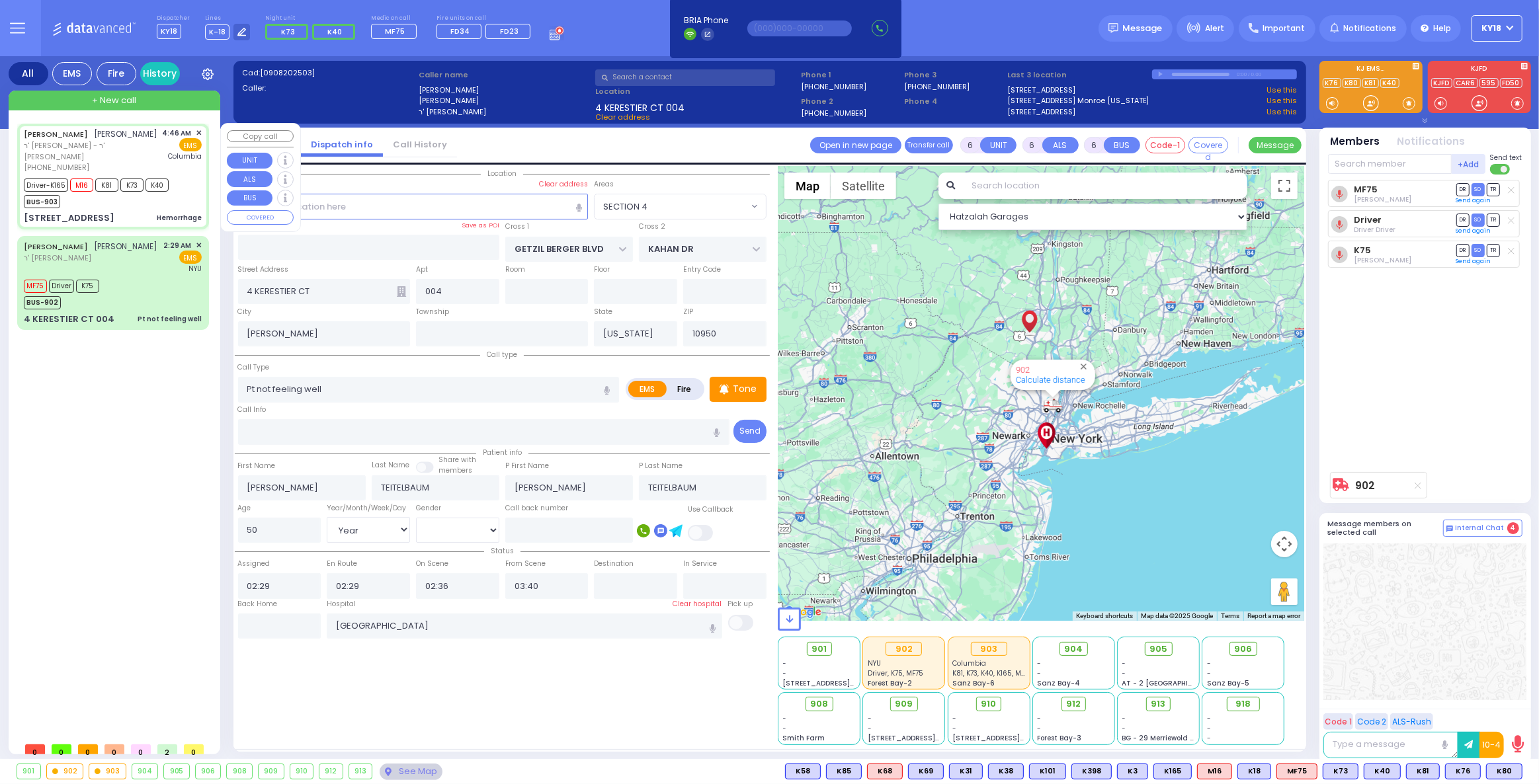
type input "[PERSON_NAME]"
type input "[GEOGRAPHIC_DATA]"
type input "41"
select select "Year"
select select "[DEMOGRAPHIC_DATA]"
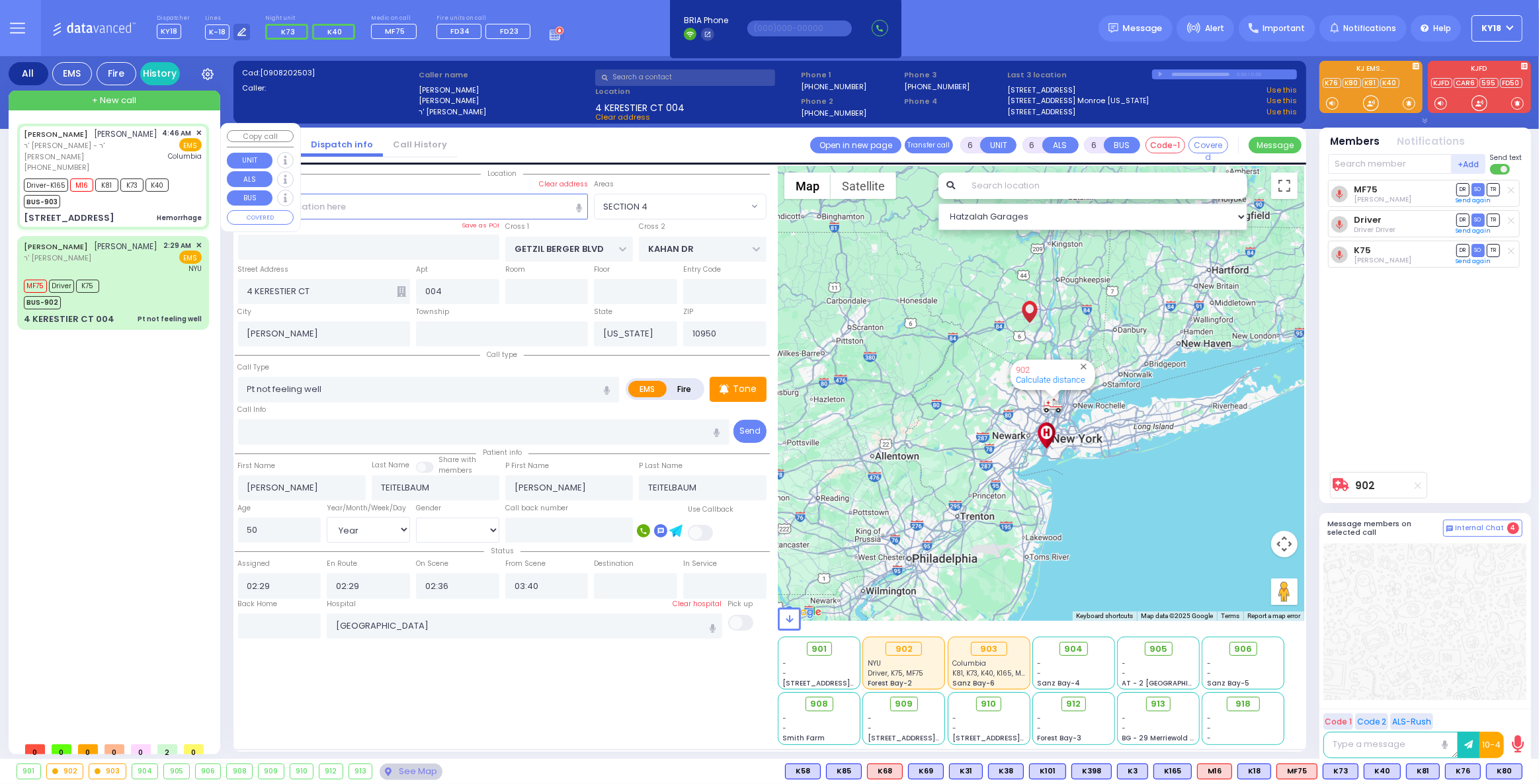
type input "04:46"
type input "04:49"
type input "04:52"
type input "05:08"
type input "05:42"
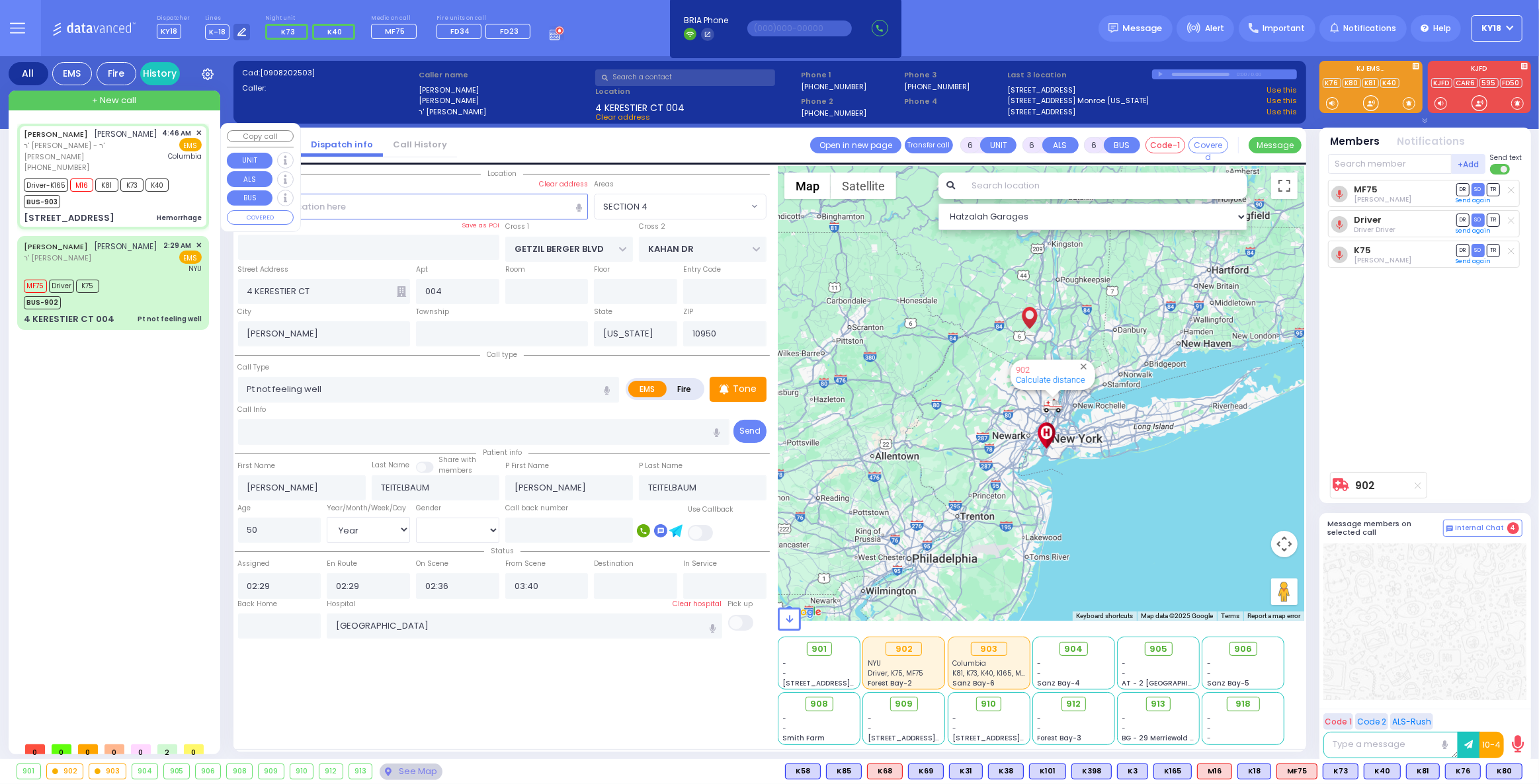
type input "05:52"
type input "[US_STATE][GEOGRAPHIC_DATA]- [GEOGRAPHIC_DATA]"
select select "Hatzalah Garages"
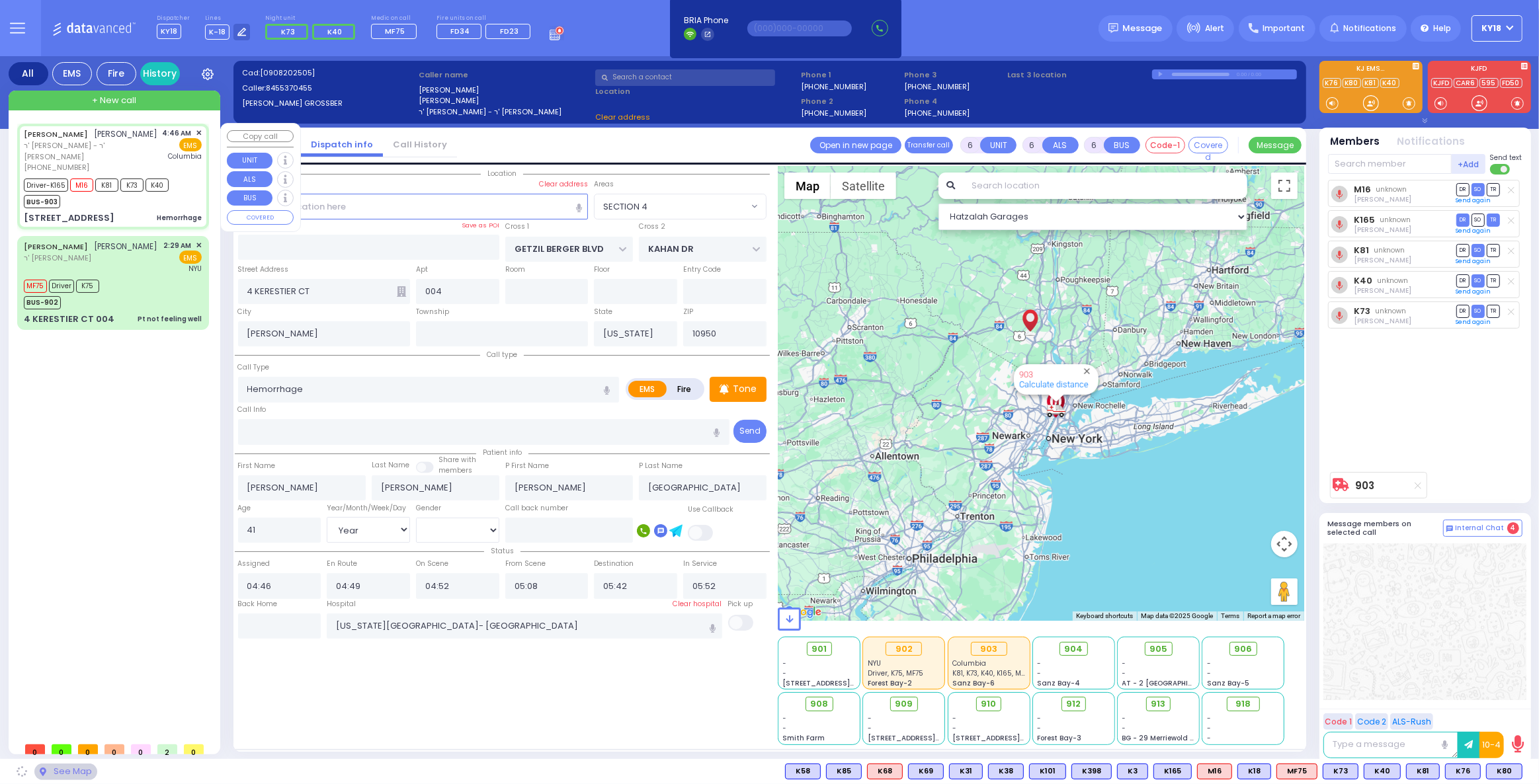
type input "ACRES RD"
type input "DINEV RD"
type input "[STREET_ADDRESS]"
type input "203"
select select "PALM TREE"
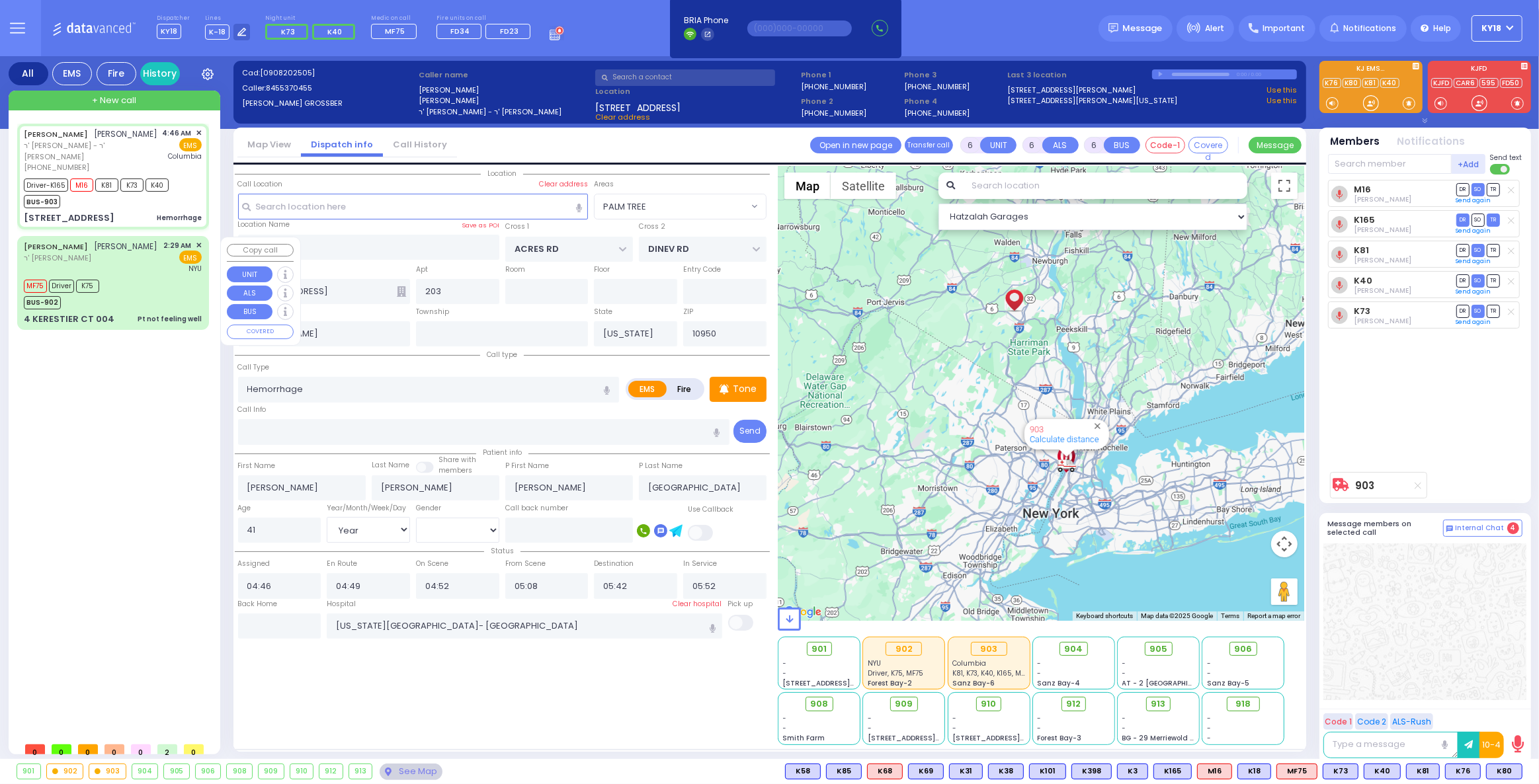
select select
radio input "true"
select select "Year"
select select "[DEMOGRAPHIC_DATA]"
select select "Hatzalah Garages"
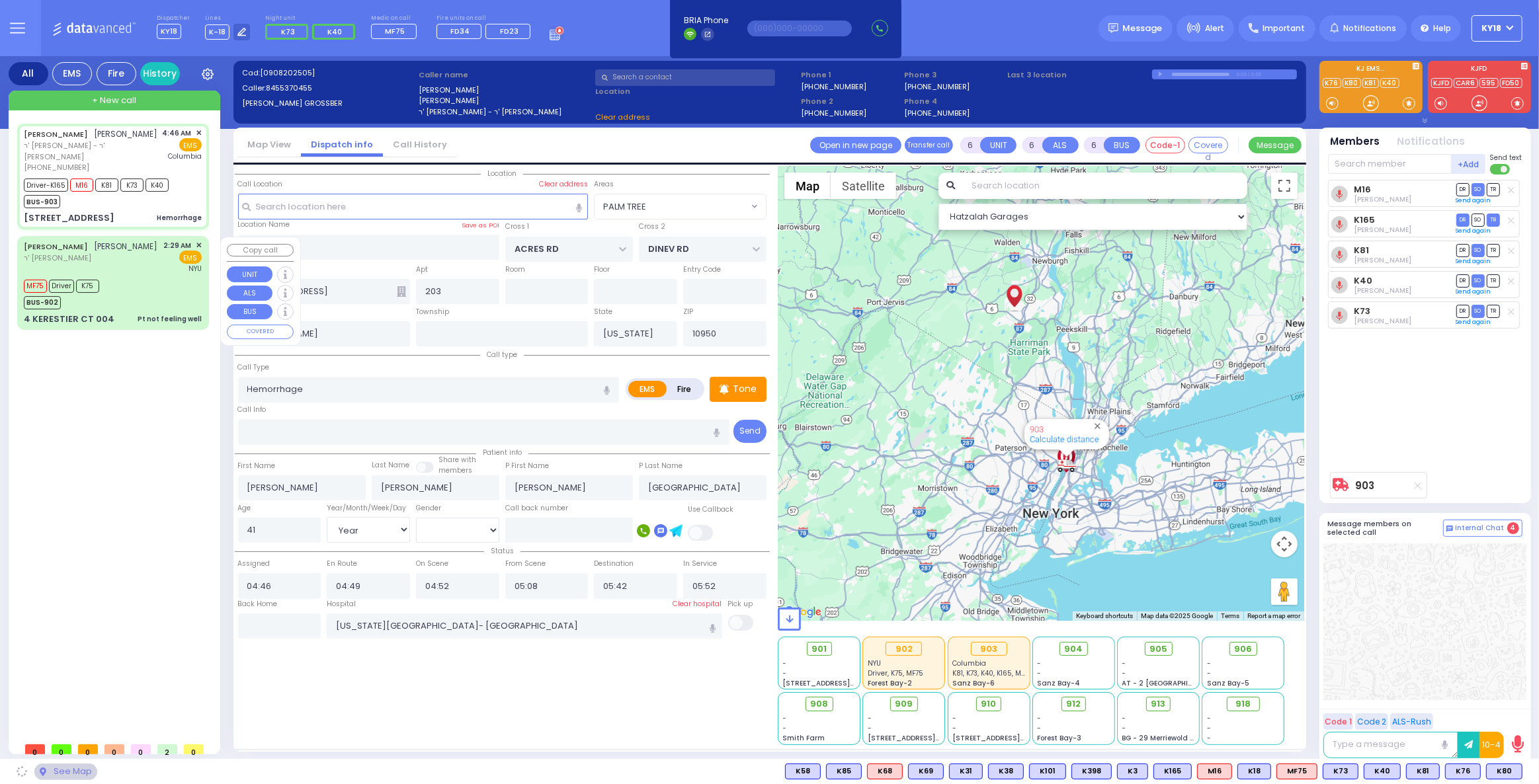
select select "PALM TREE"
select select
radio input "true"
select select "Year"
select select "[DEMOGRAPHIC_DATA]"
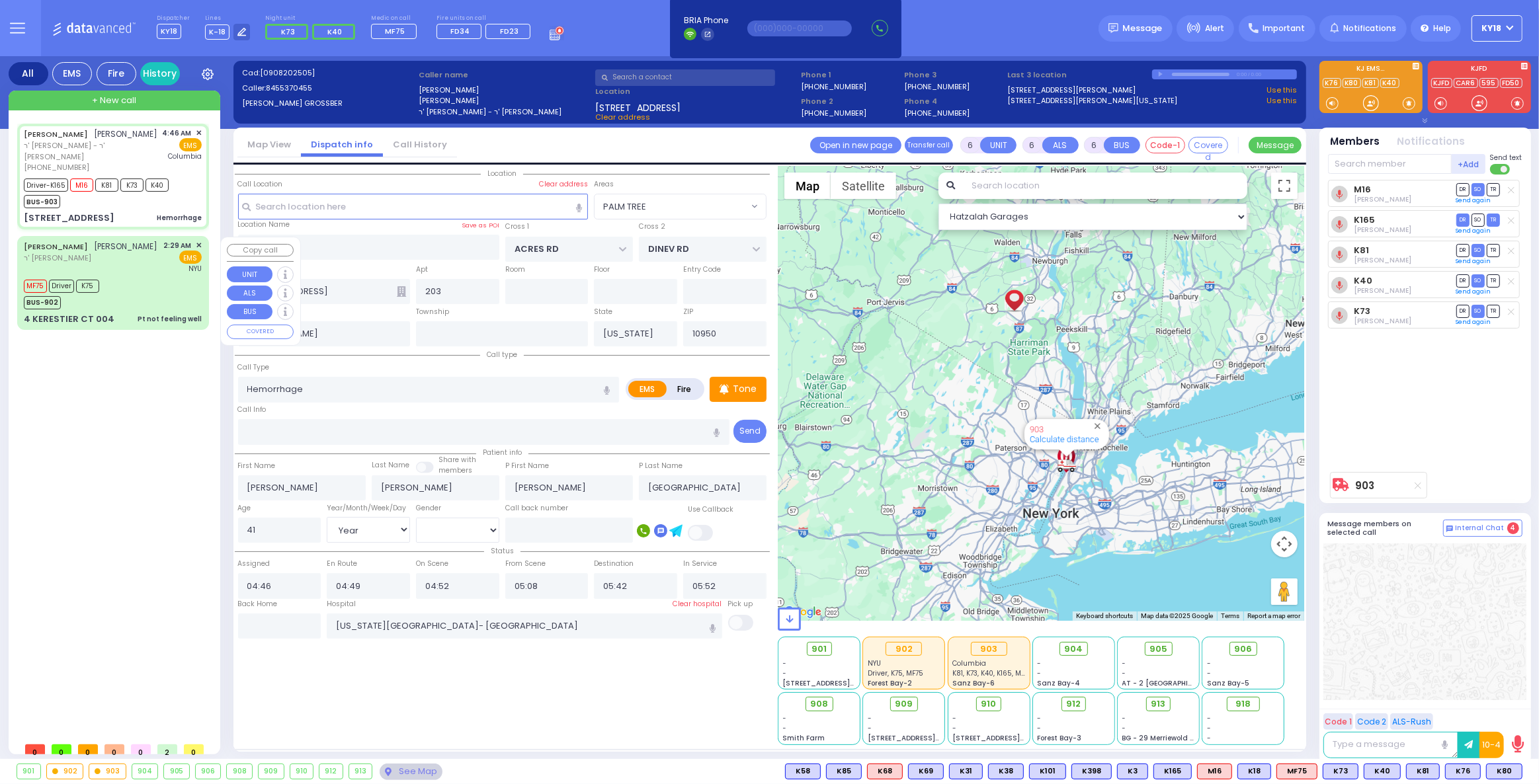
select select "Hatzalah Garages"
select select "PALM TREE"
select select
radio input "true"
select select "Year"
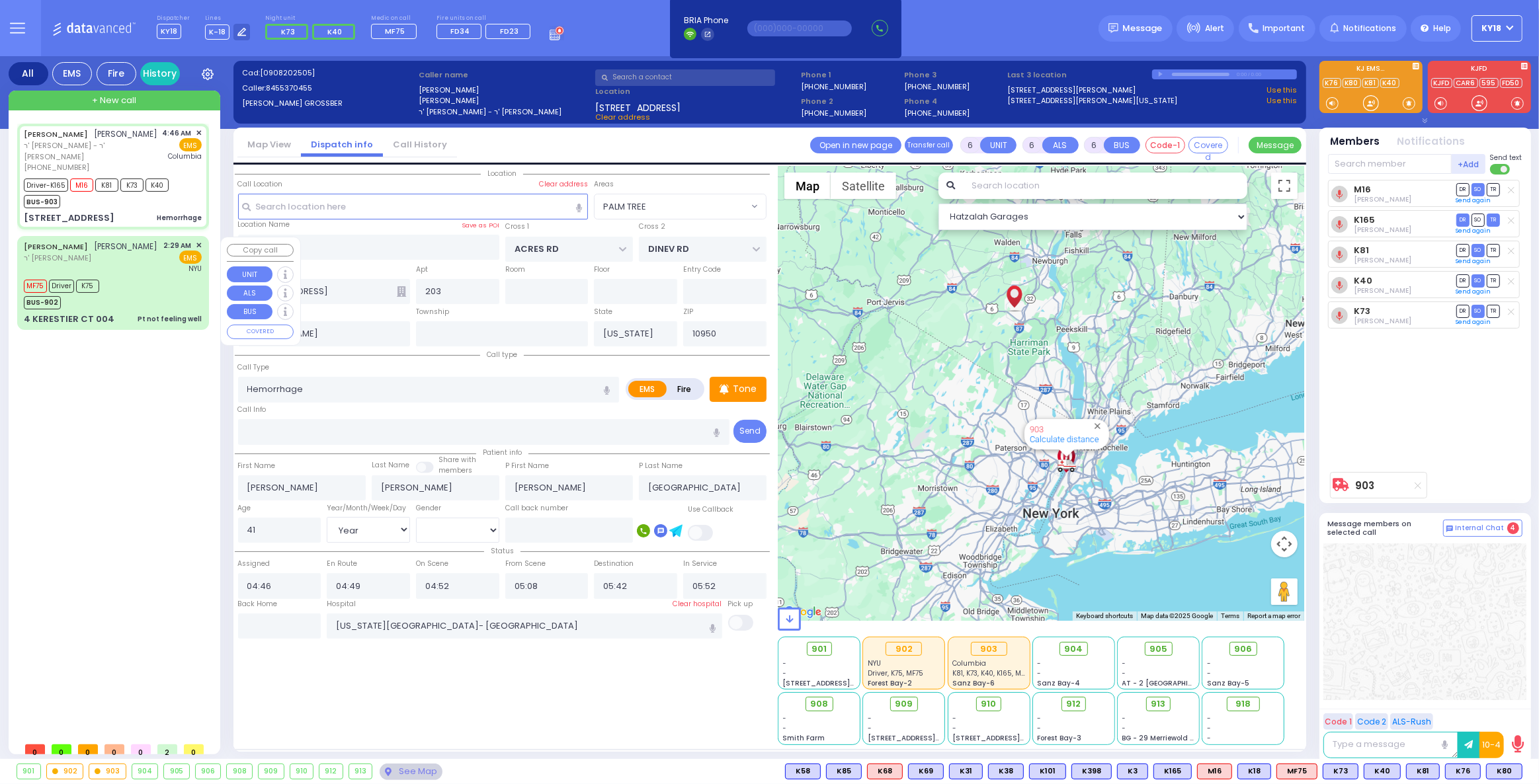
select select "[DEMOGRAPHIC_DATA]"
select select "Hatzalah Garages"
select select "PALM TREE"
select select
radio input "true"
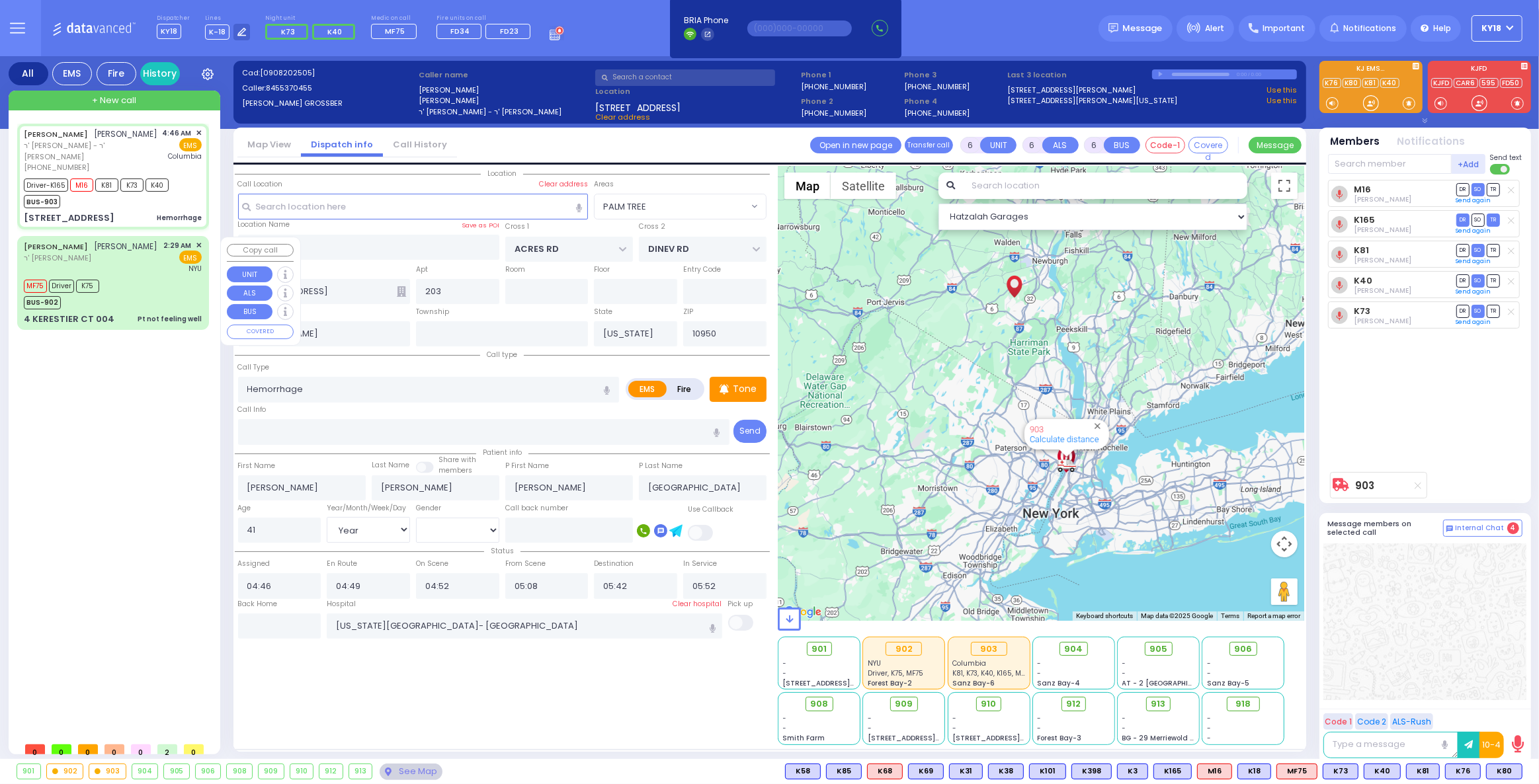
select select "Year"
select select "[DEMOGRAPHIC_DATA]"
select select "Hatzalah Garages"
select select "PALM TREE"
select select
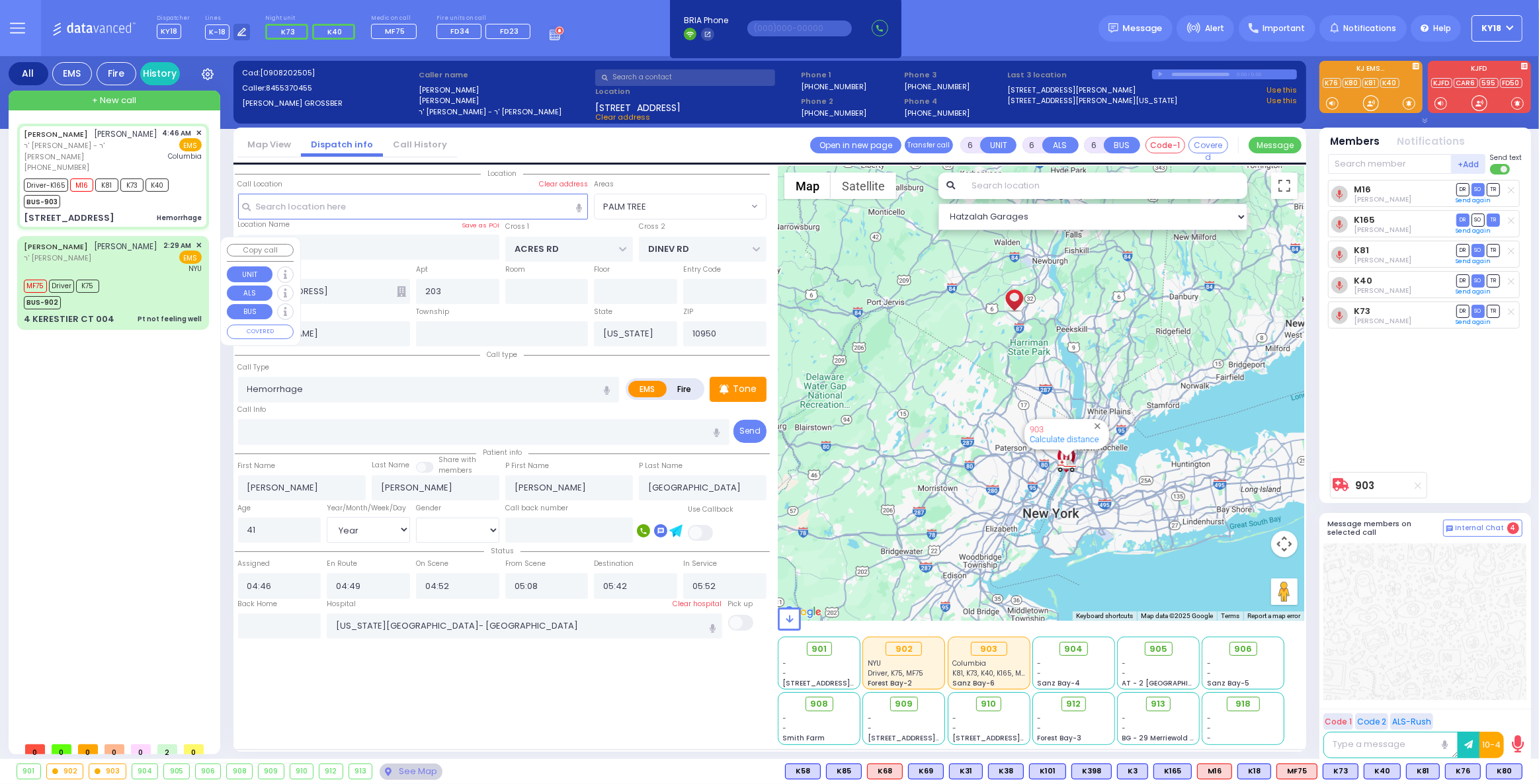
radio input "true"
select select "Year"
select select "[DEMOGRAPHIC_DATA]"
select select "Hatzalah Garages"
select select "PALM TREE"
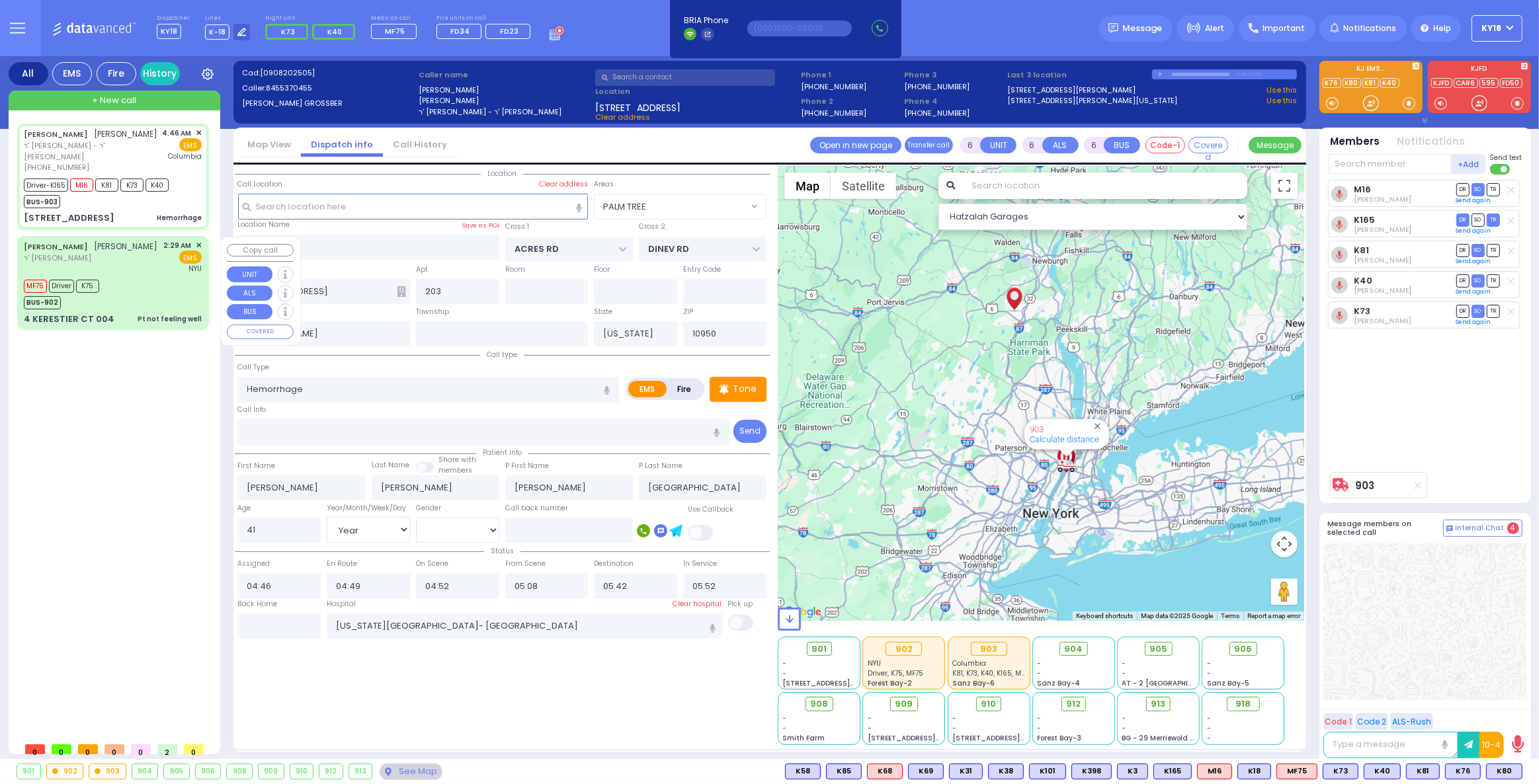
select select
radio input "true"
select select "Year"
select select "[DEMOGRAPHIC_DATA]"
select select "Hatzalah Garages"
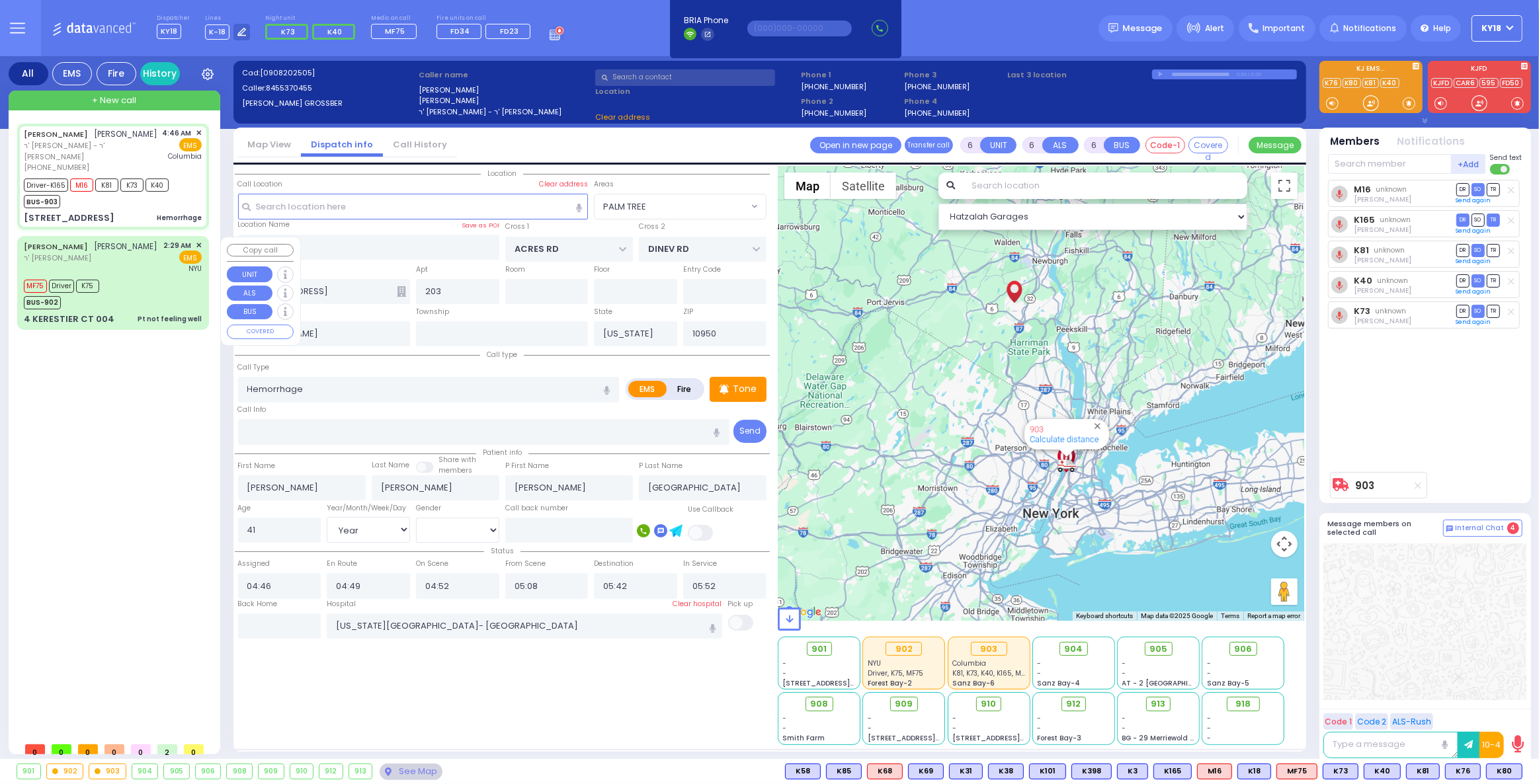
select select "PALM TREE"
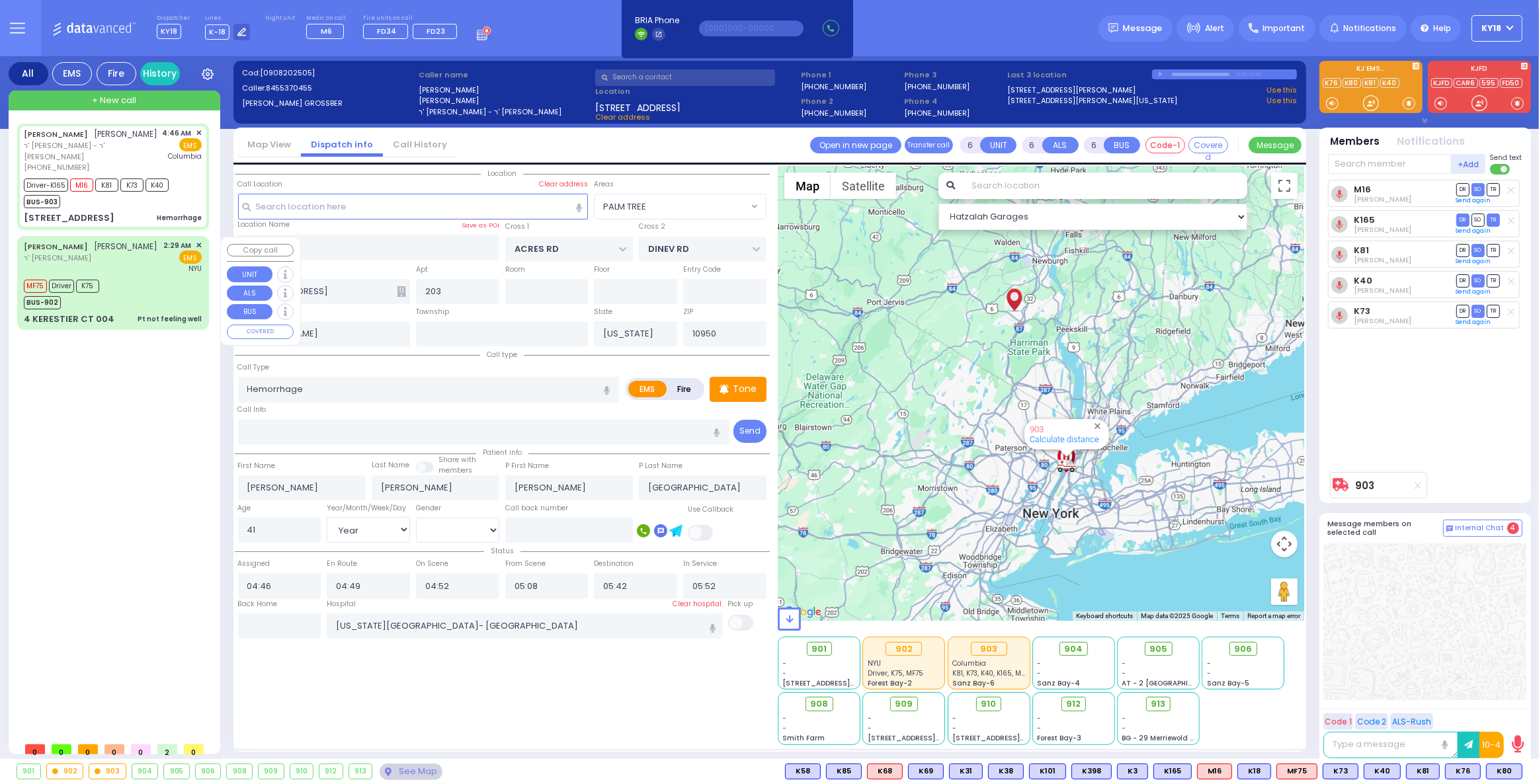
select select
radio input "true"
select select "Year"
select select "[DEMOGRAPHIC_DATA]"
select select "Hatzalah Garages"
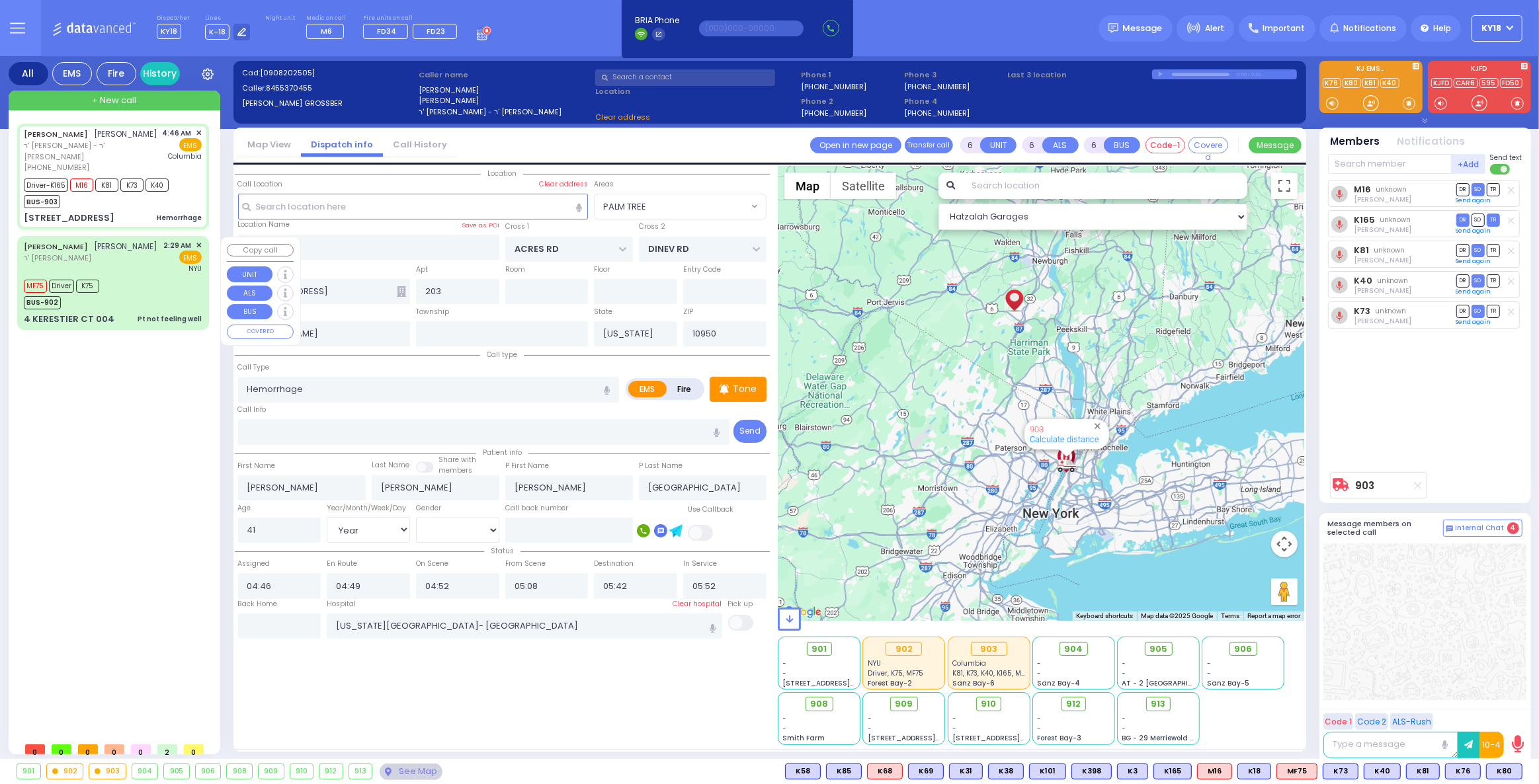
radio input "true"
select select "Year"
select select "[DEMOGRAPHIC_DATA]"
select select
select select "Hatzalah Garages"
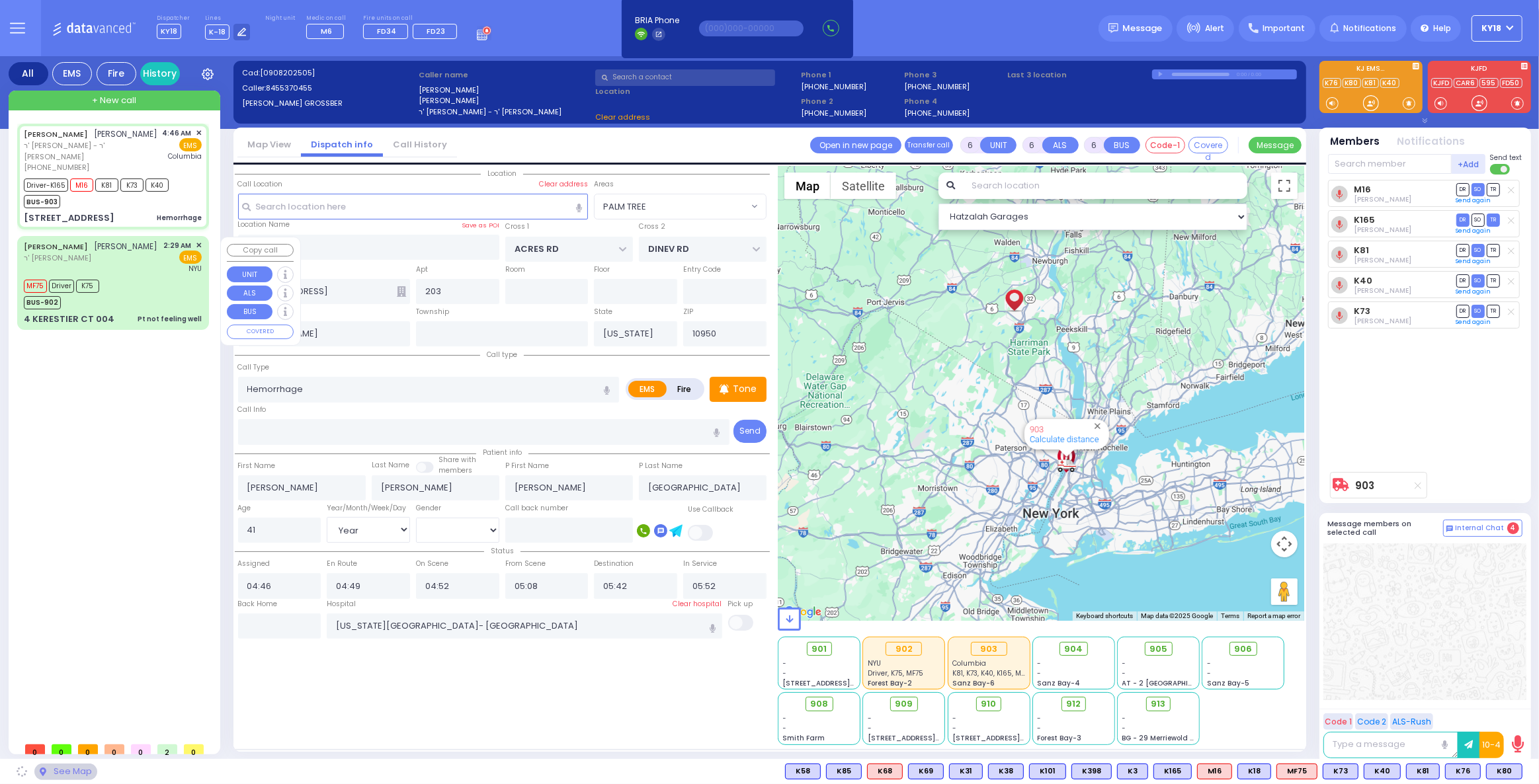
select select "PALM TREE"
select select
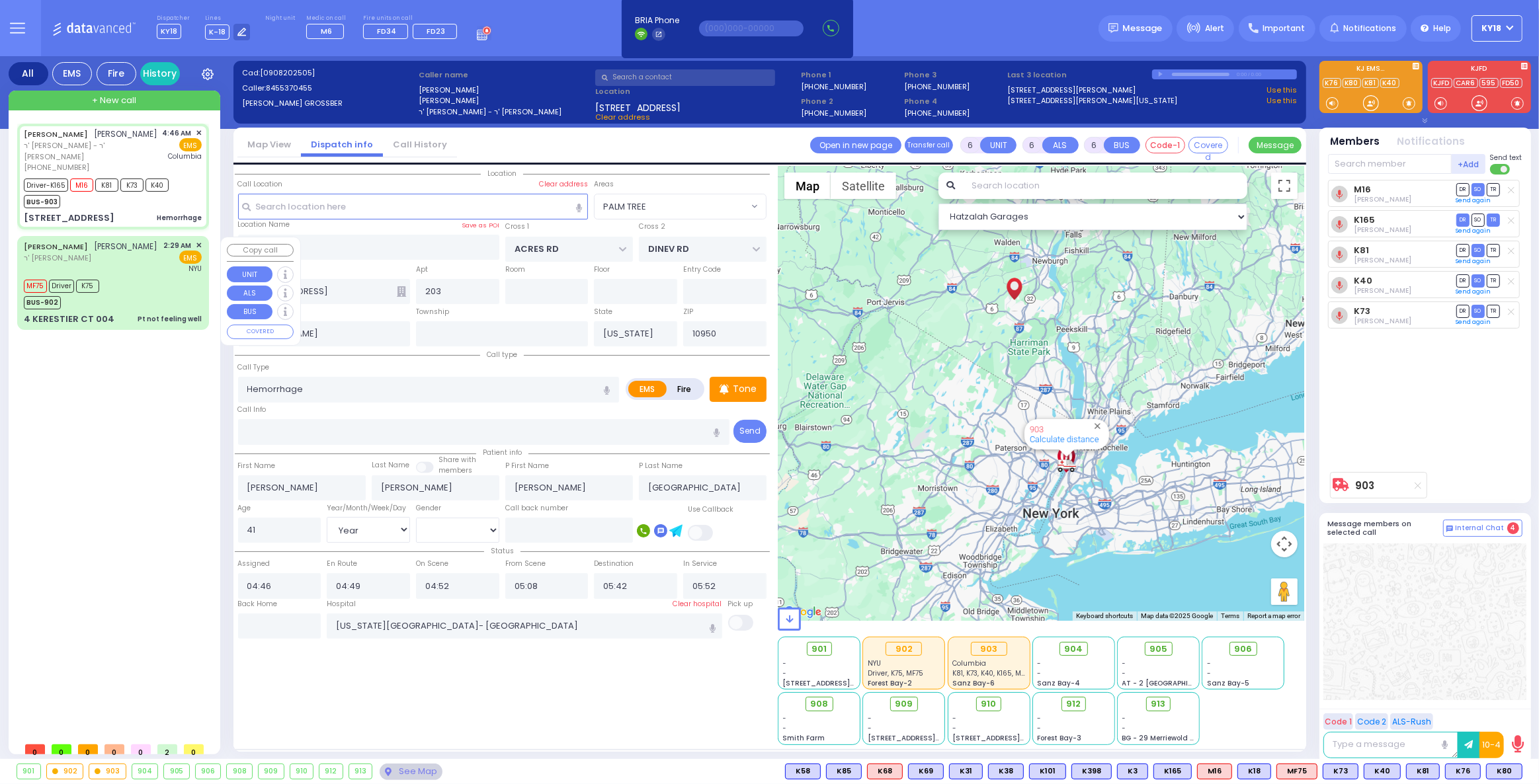
radio input "true"
select select "Year"
select select "[DEMOGRAPHIC_DATA]"
select select "Hatzalah Garages"
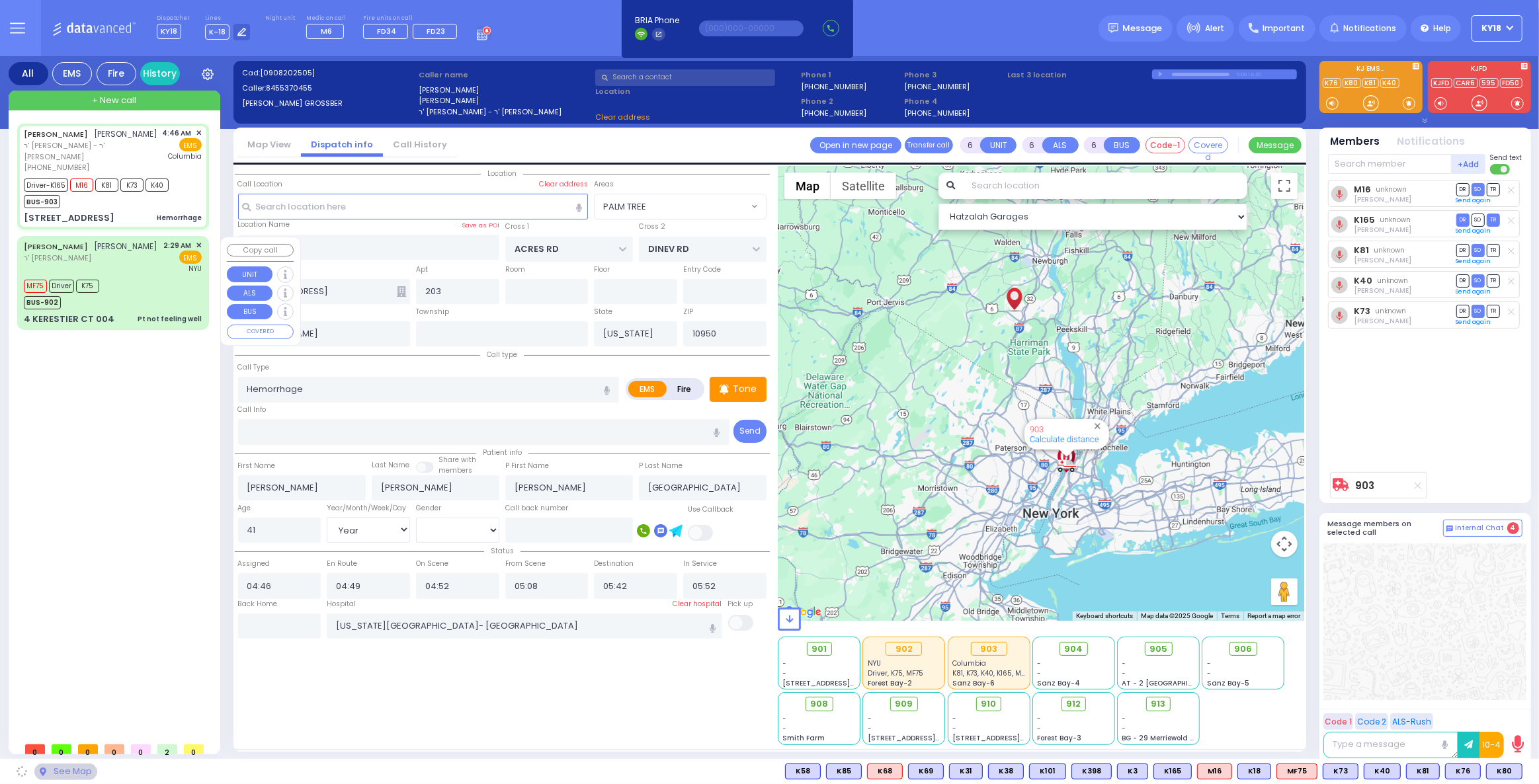
select select "PALM TREE"
select select
radio input "true"
select select "Year"
select select "[DEMOGRAPHIC_DATA]"
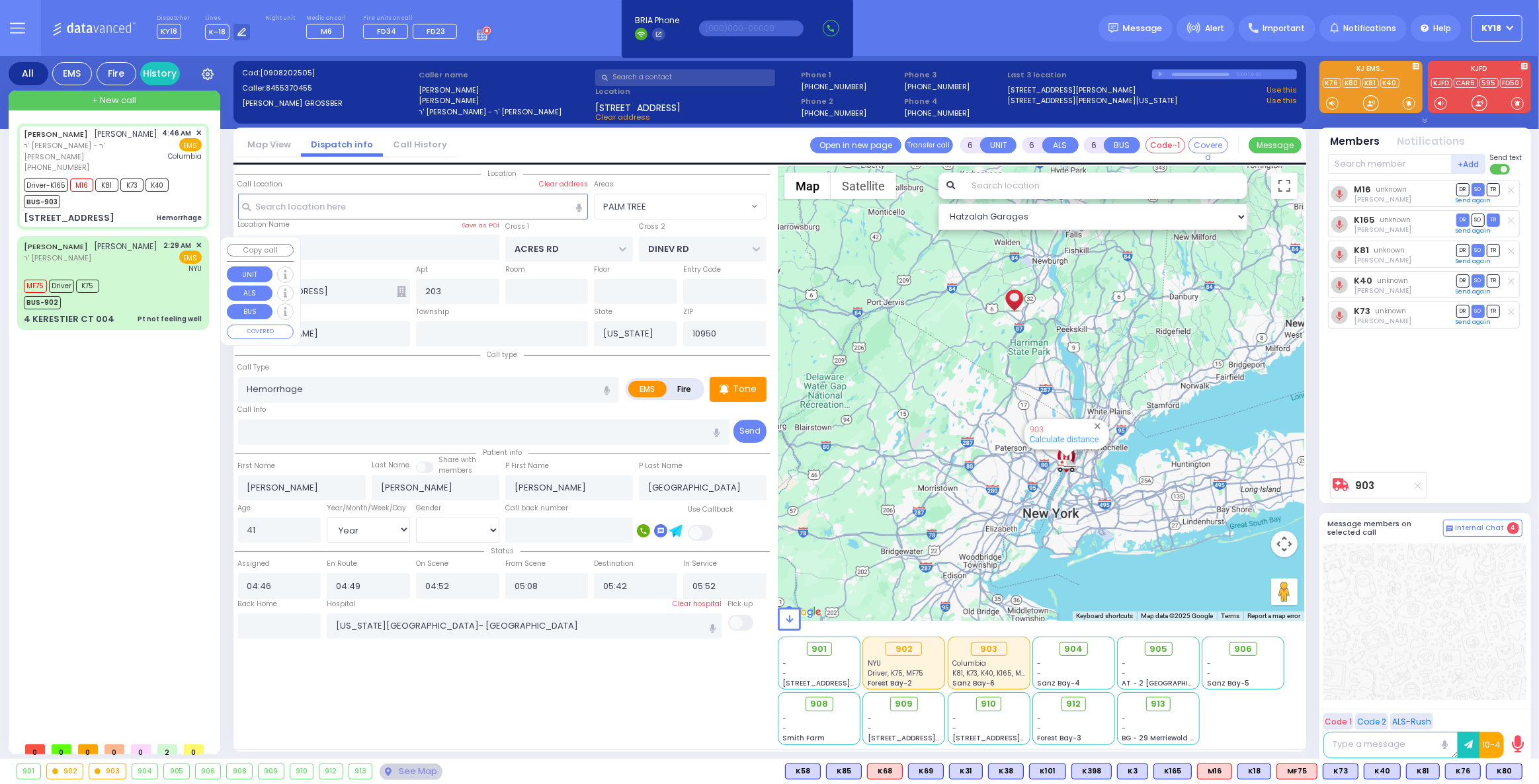
select select "Hatzalah Garages"
select select "PALM TREE"
select select
radio input "true"
select select "Year"
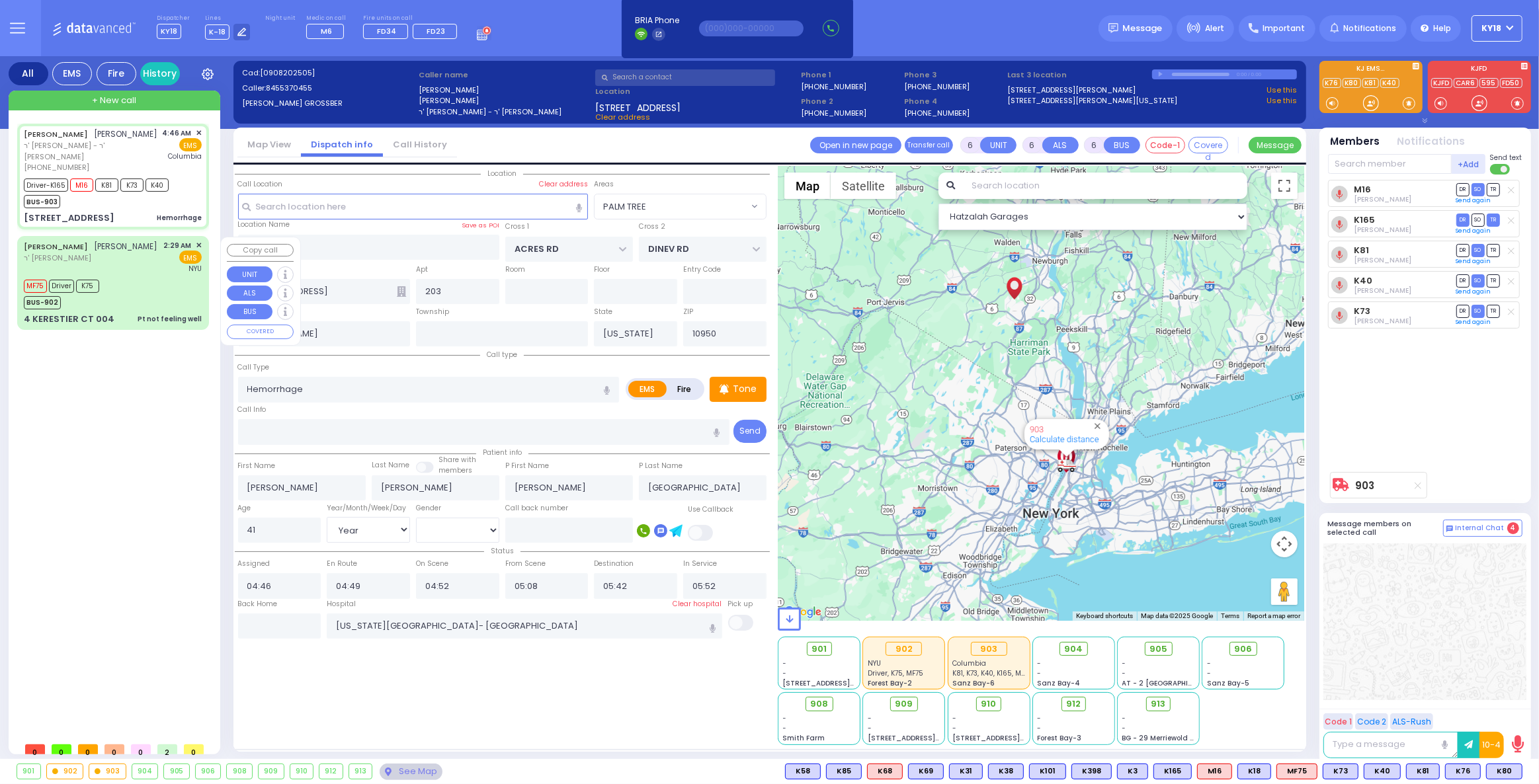
select select "[DEMOGRAPHIC_DATA]"
select select "PALM TREE"
select select "Hatzalah Garages"
select select
radio input "true"
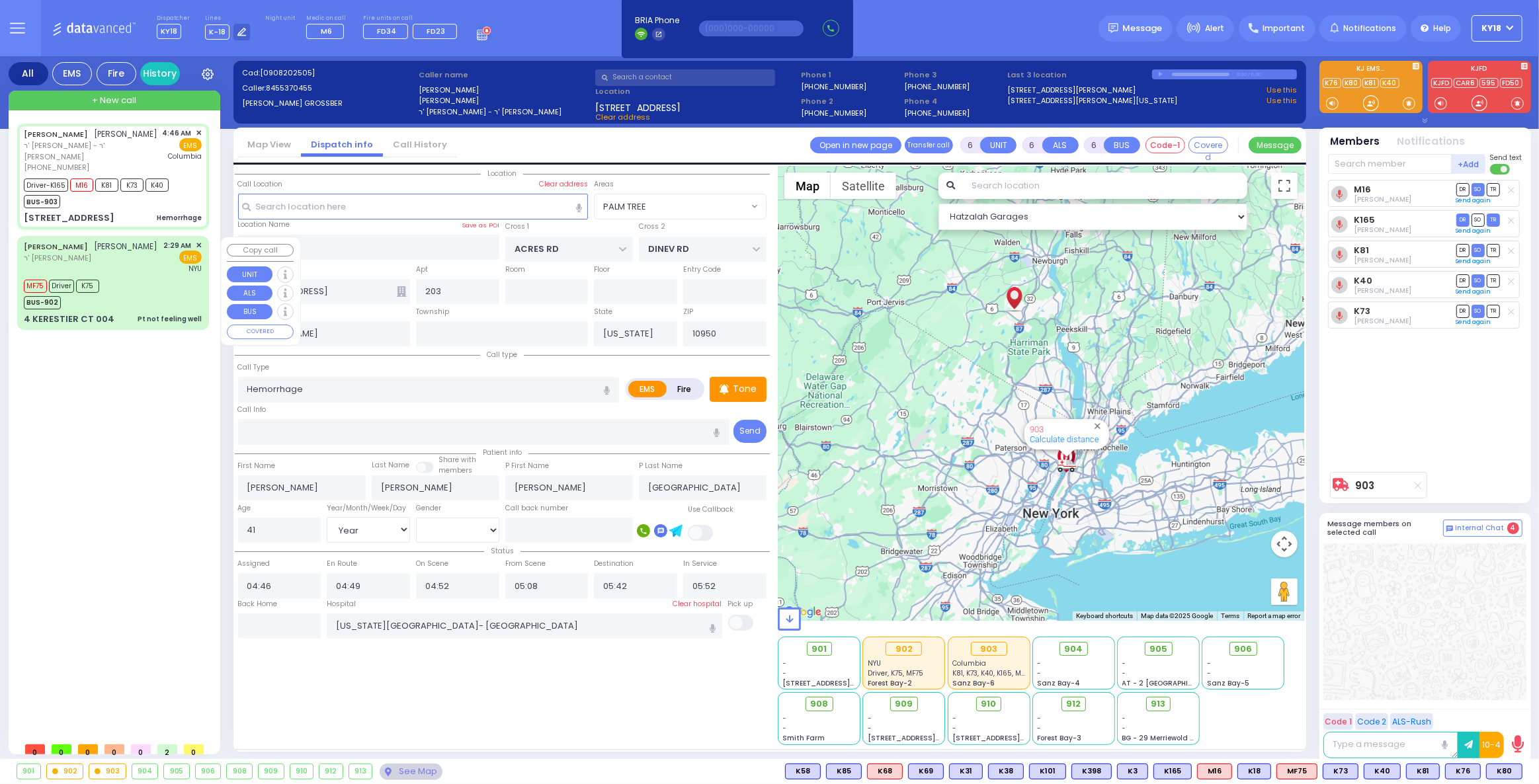
select select "Year"
select select "[DEMOGRAPHIC_DATA]"
select select "Hatzalah Garages"
select select
radio input "true"
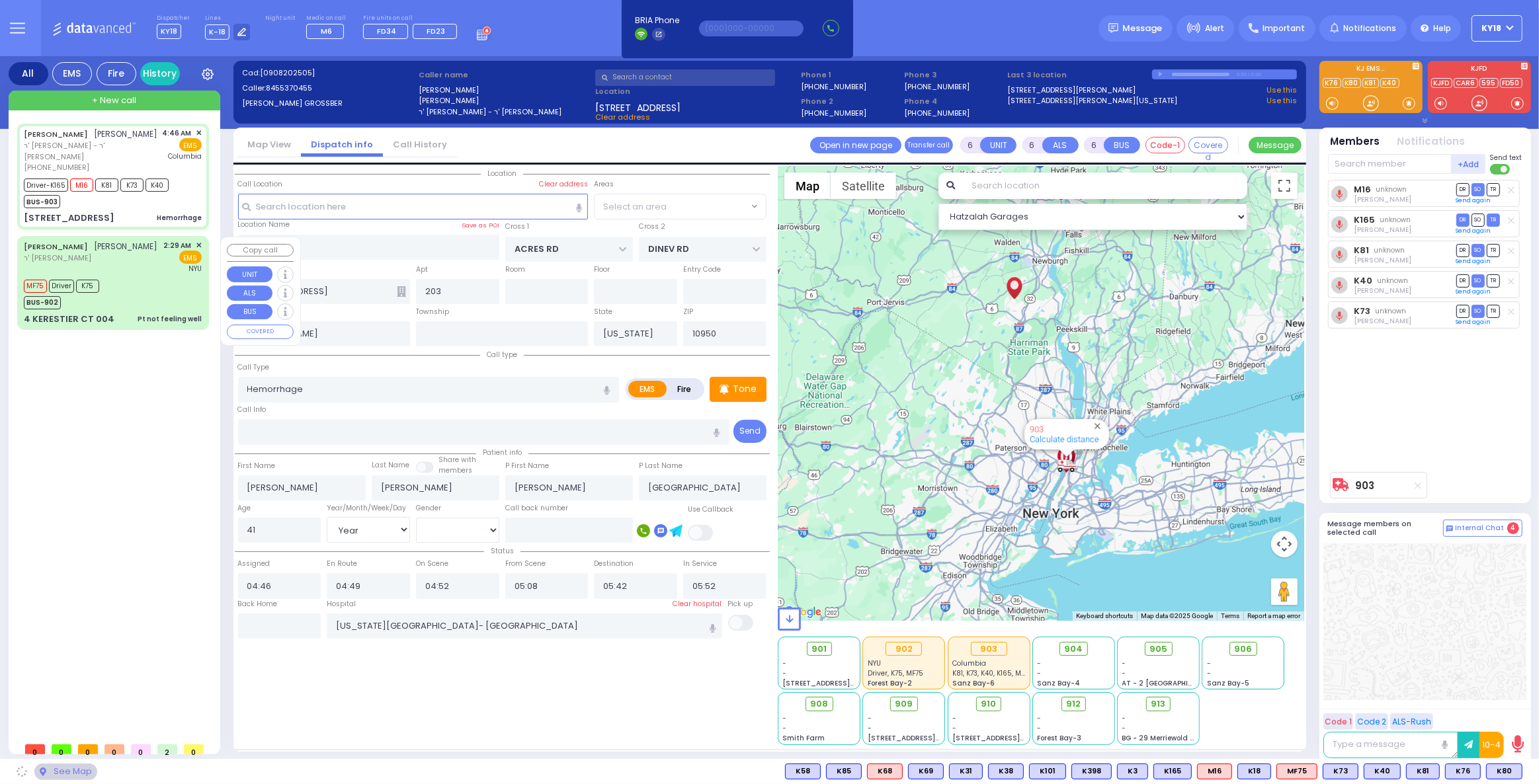
select select "Year"
select select "[DEMOGRAPHIC_DATA]"
select select "Hatzalah Garages"
select select "PALM TREE"
select select
